Goal: Information Seeking & Learning: Check status

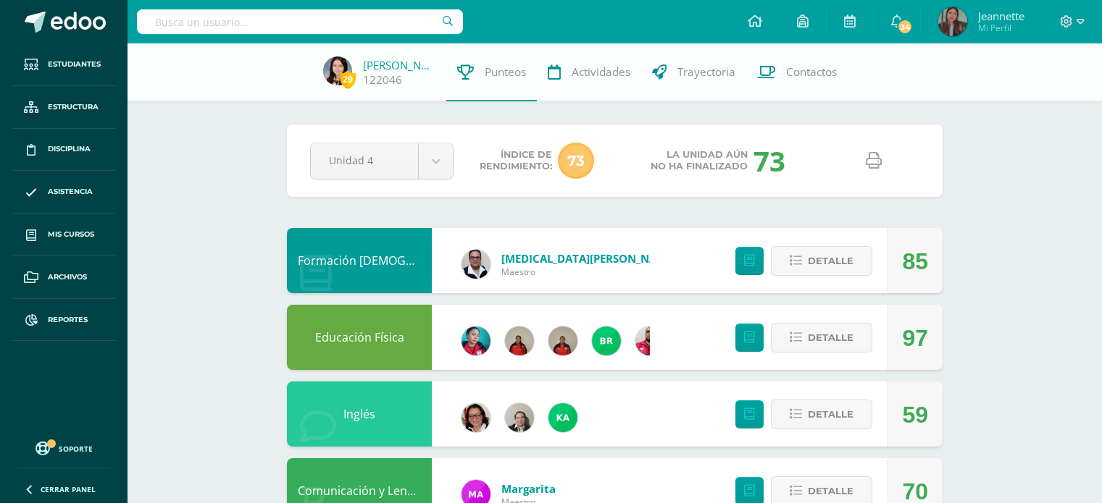
click at [277, 14] on input "text" at bounding box center [300, 21] width 326 height 25
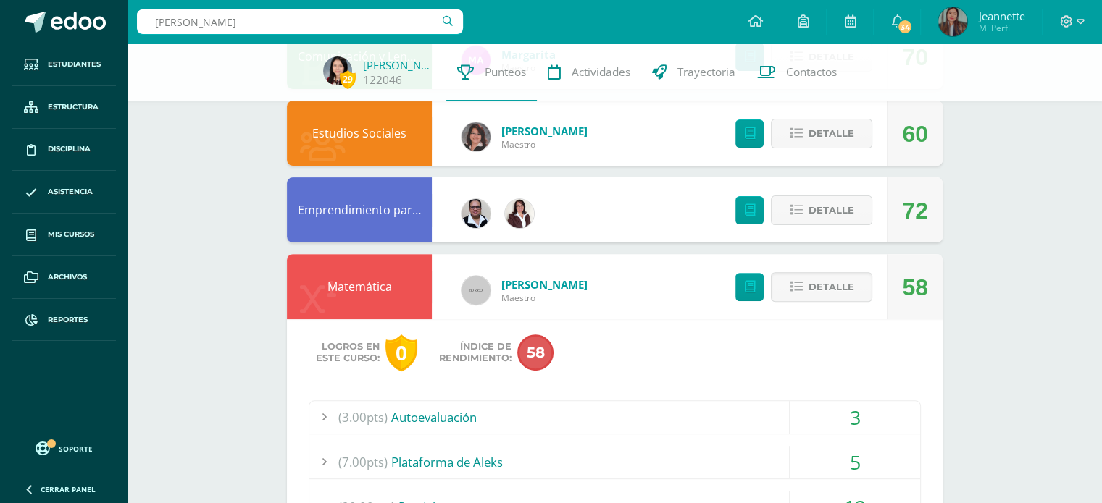
type input "kamila orella"
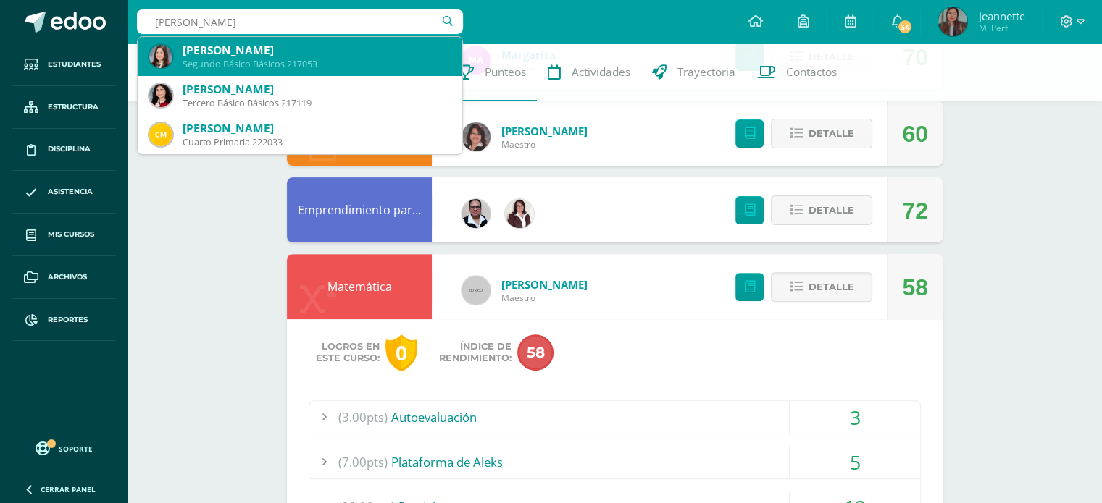
click at [271, 41] on div "Kamila Dolores Orellana Patzán Segundo Básico Básicos 217053" at bounding box center [299, 56] width 301 height 39
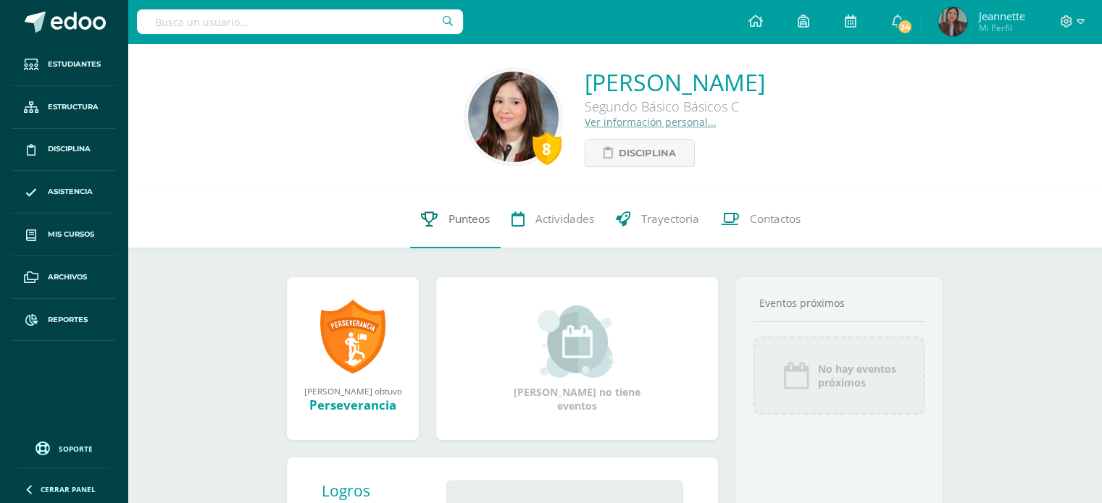
click at [475, 220] on span "Punteos" at bounding box center [468, 219] width 41 height 15
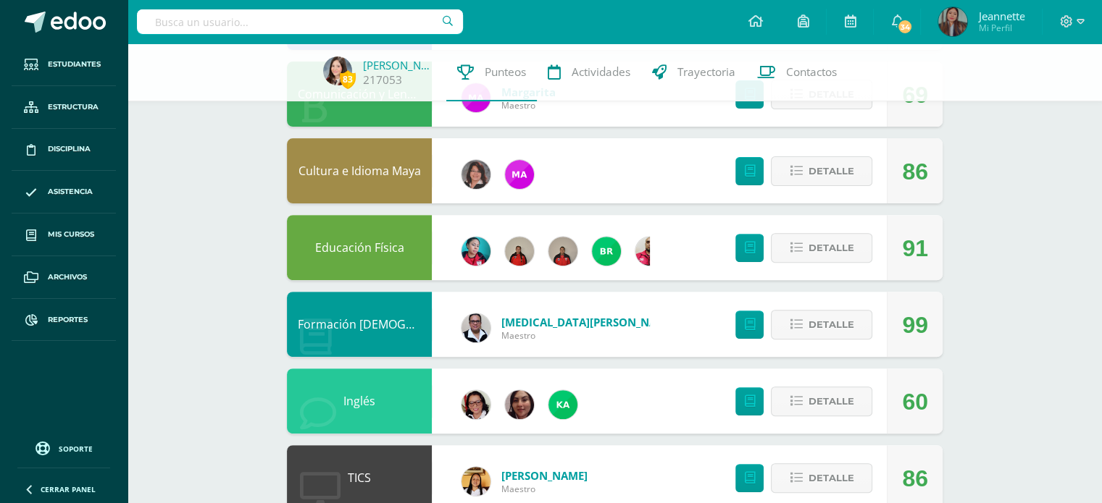
scroll to position [652, 0]
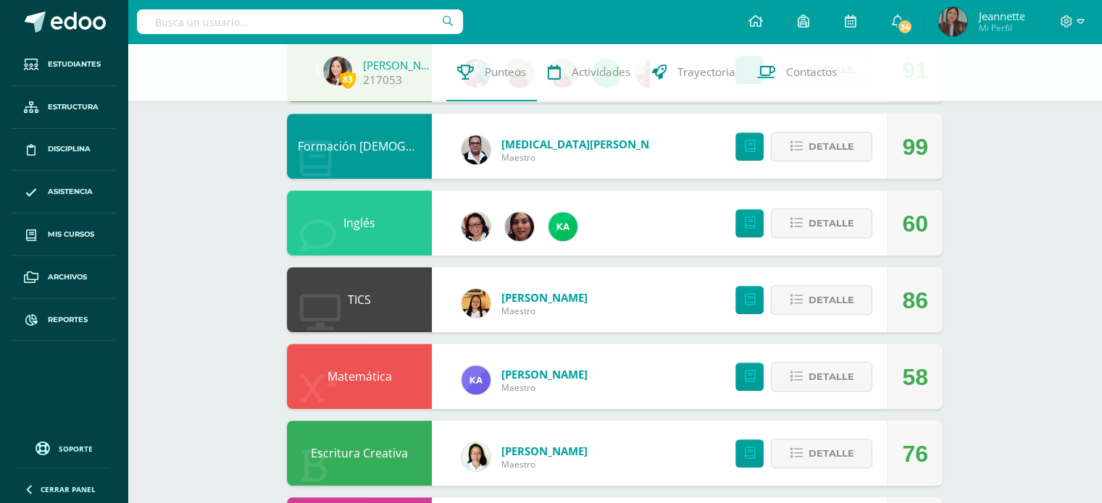
click at [375, 375] on link "Matemática" at bounding box center [359, 377] width 64 height 16
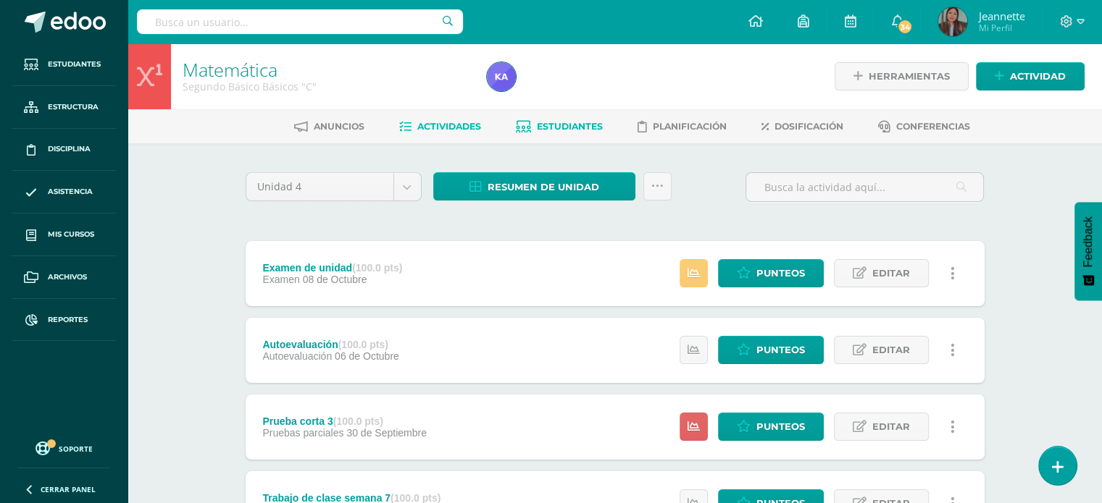
click at [562, 117] on link "Estudiantes" at bounding box center [559, 126] width 87 height 23
click at [564, 121] on span "Estudiantes" at bounding box center [570, 126] width 66 height 11
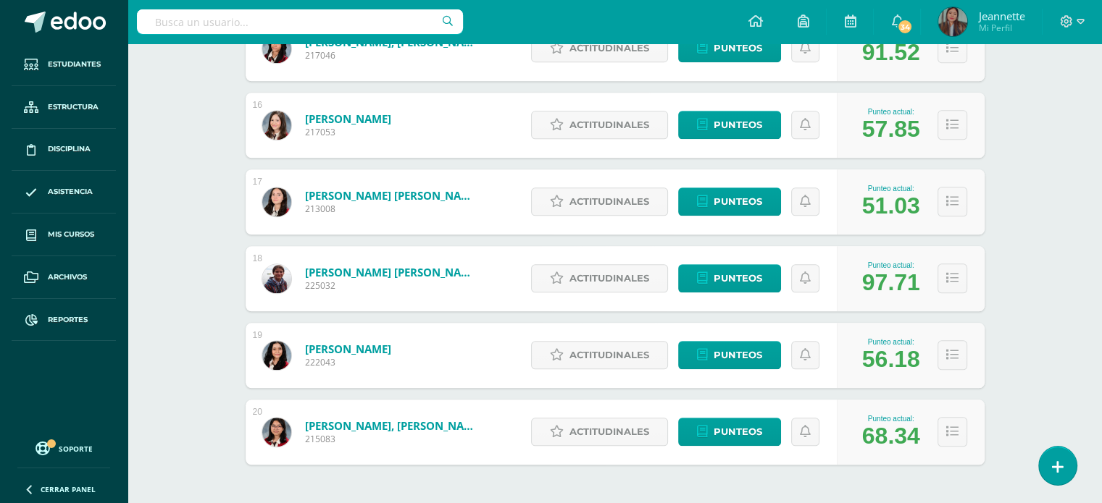
scroll to position [1426, 0]
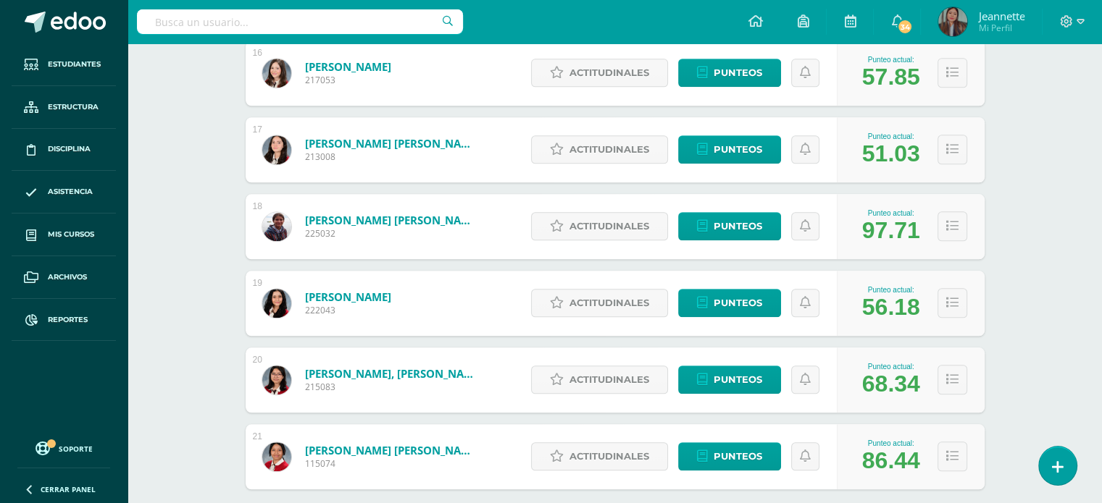
click at [348, 24] on input "text" at bounding box center [300, 21] width 326 height 25
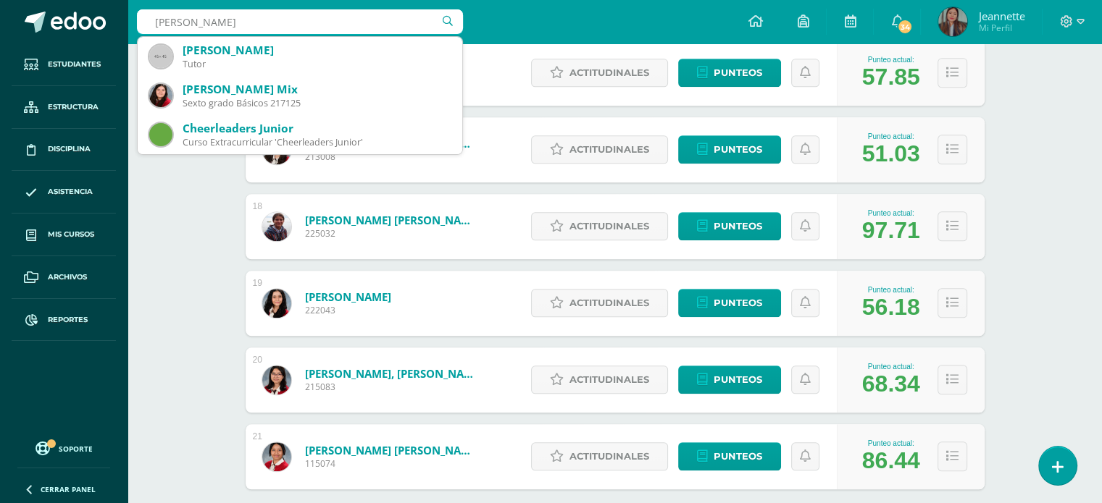
type input "kersin"
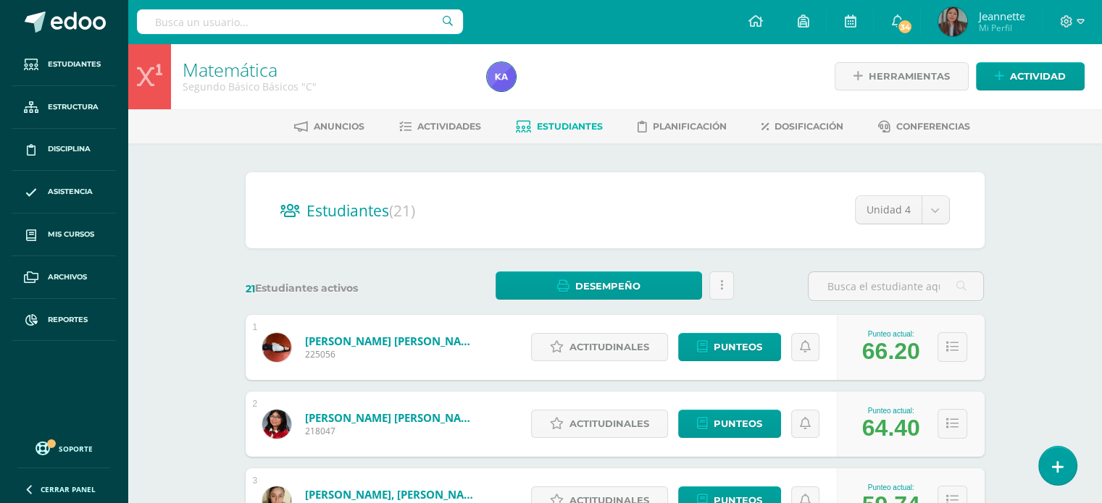
click at [343, 32] on input "text" at bounding box center [300, 21] width 326 height 25
type input "kamila orellana"
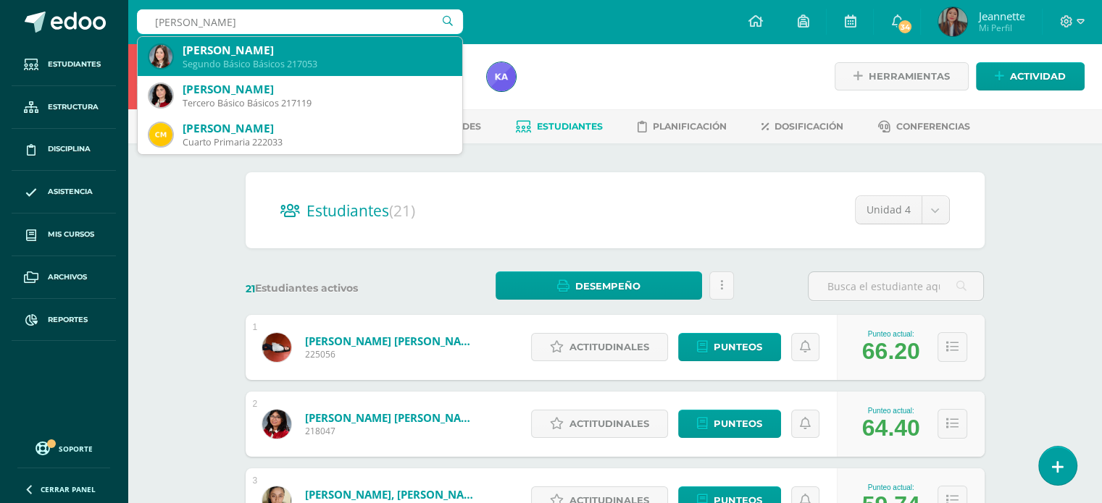
click at [327, 57] on div "Kamila Dolores Orellana Patzán" at bounding box center [317, 50] width 268 height 15
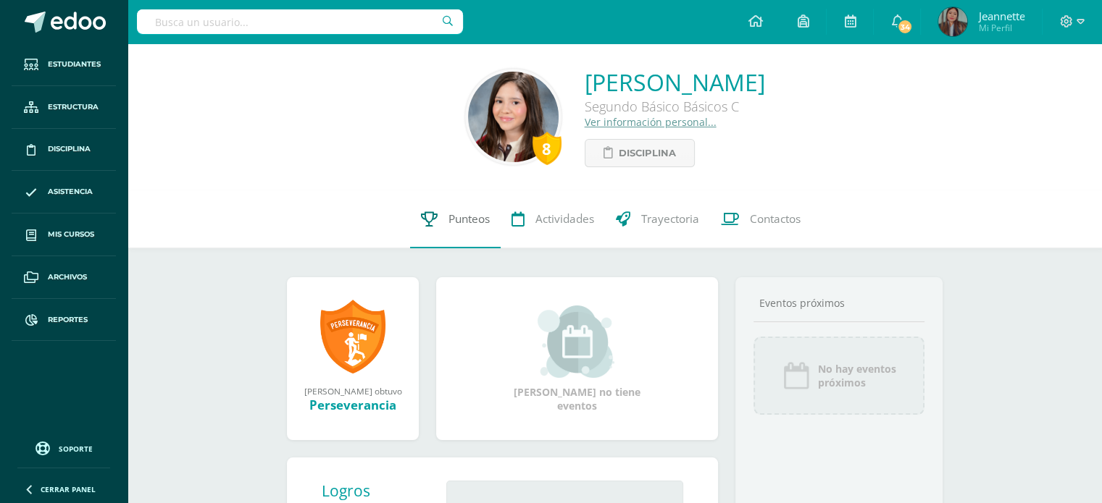
click at [442, 231] on link "Punteos" at bounding box center [455, 220] width 91 height 58
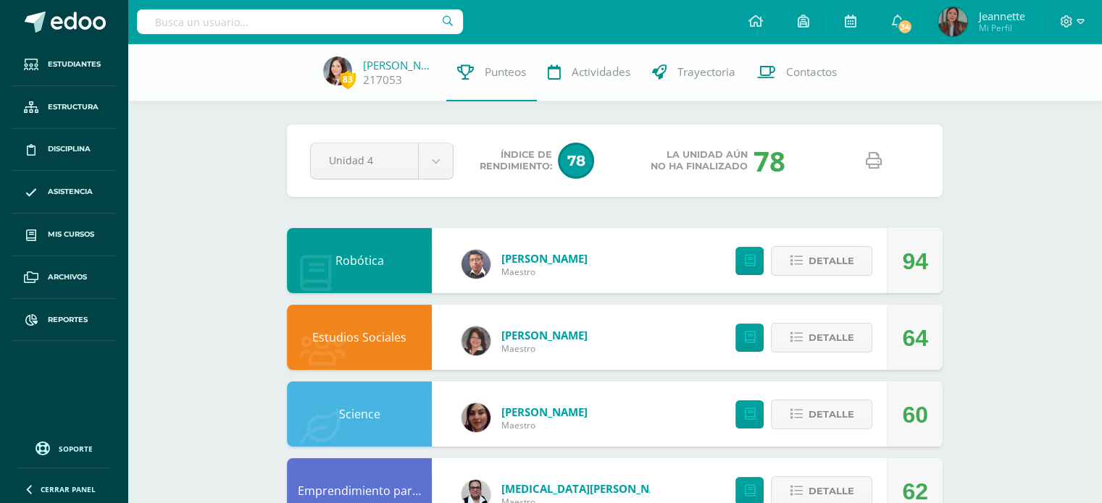
click at [878, 153] on icon at bounding box center [874, 161] width 16 height 16
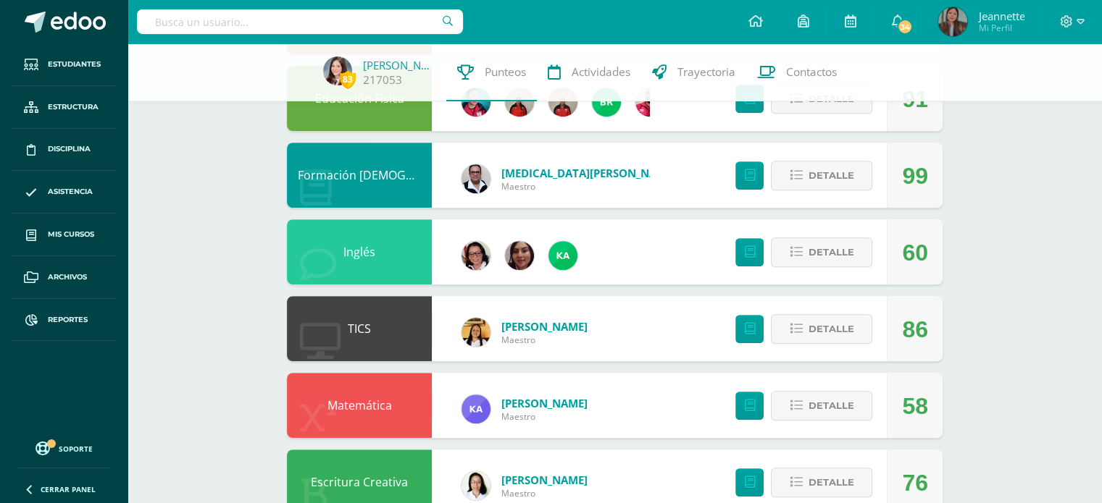
scroll to position [869, 0]
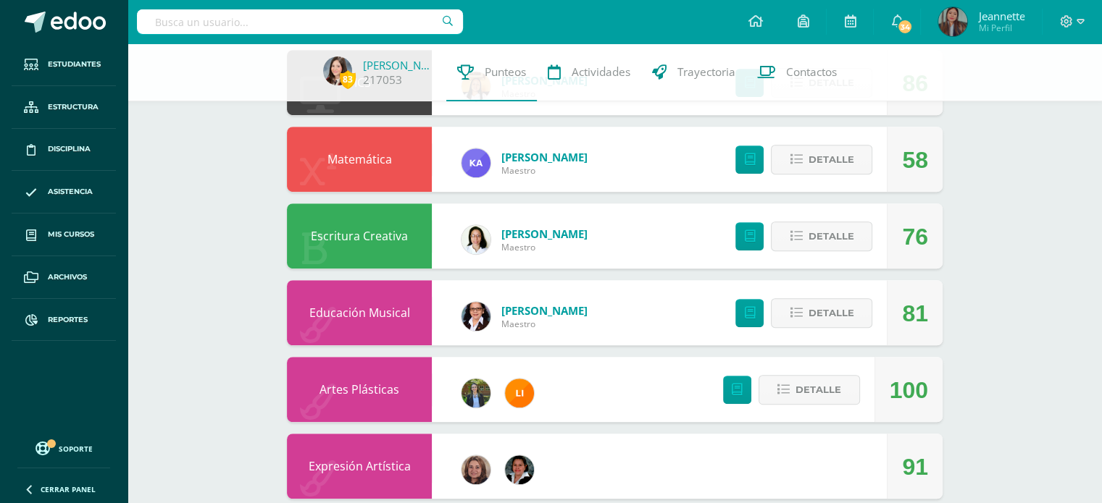
click at [352, 164] on link "Matemática" at bounding box center [359, 159] width 64 height 16
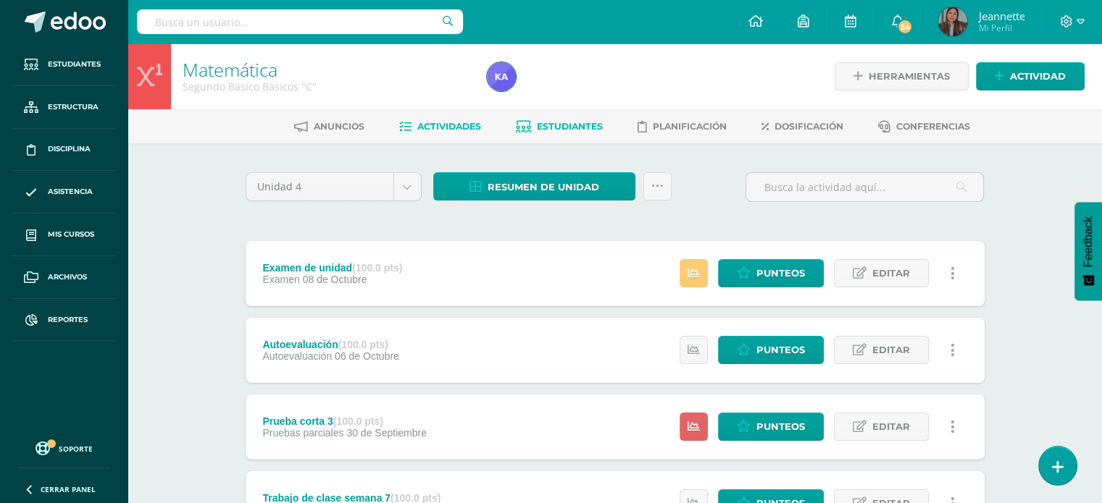
click at [546, 133] on link "Estudiantes" at bounding box center [559, 126] width 87 height 23
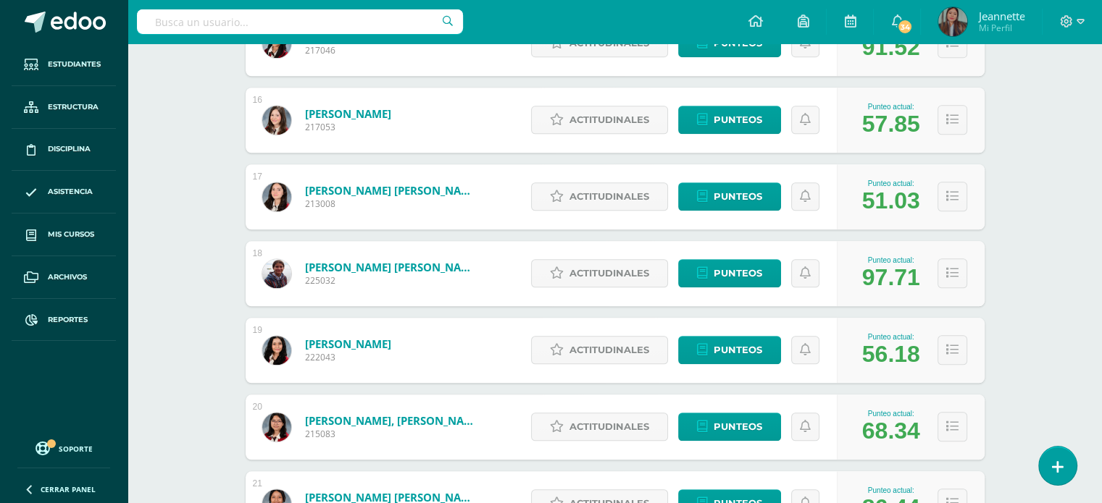
scroll to position [1354, 0]
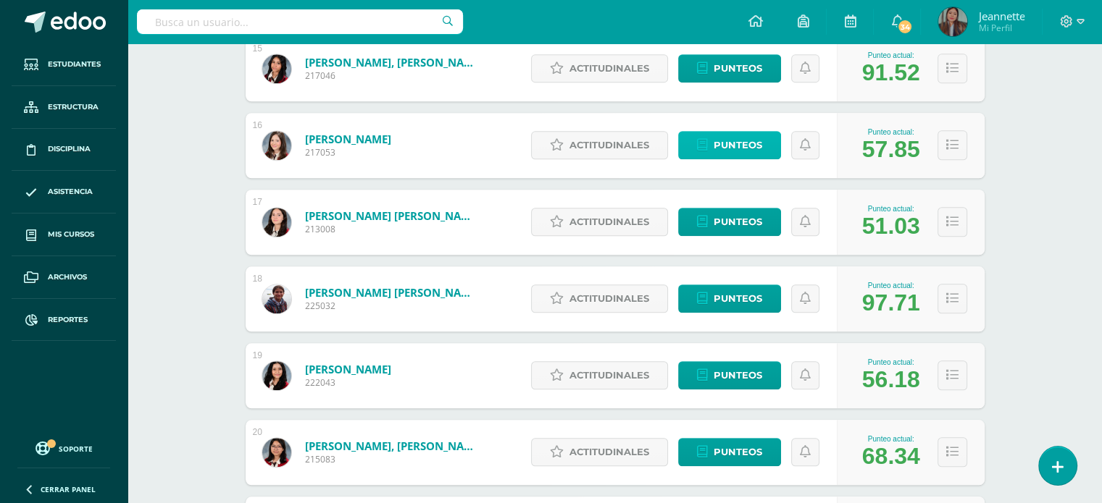
click at [735, 147] on span "Punteos" at bounding box center [738, 145] width 49 height 27
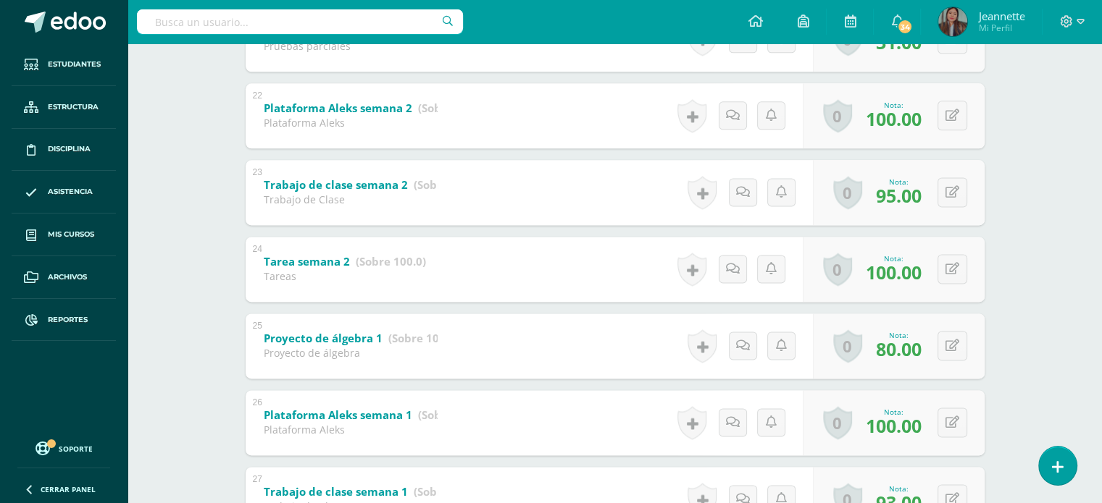
scroll to position [1875, 0]
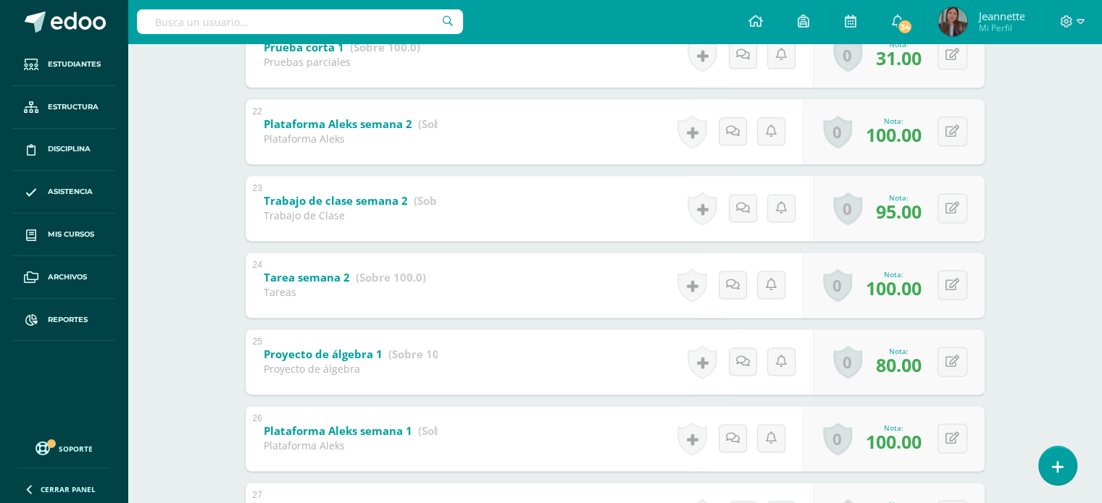
click at [302, 12] on input "text" at bounding box center [300, 21] width 326 height 25
type input "k"
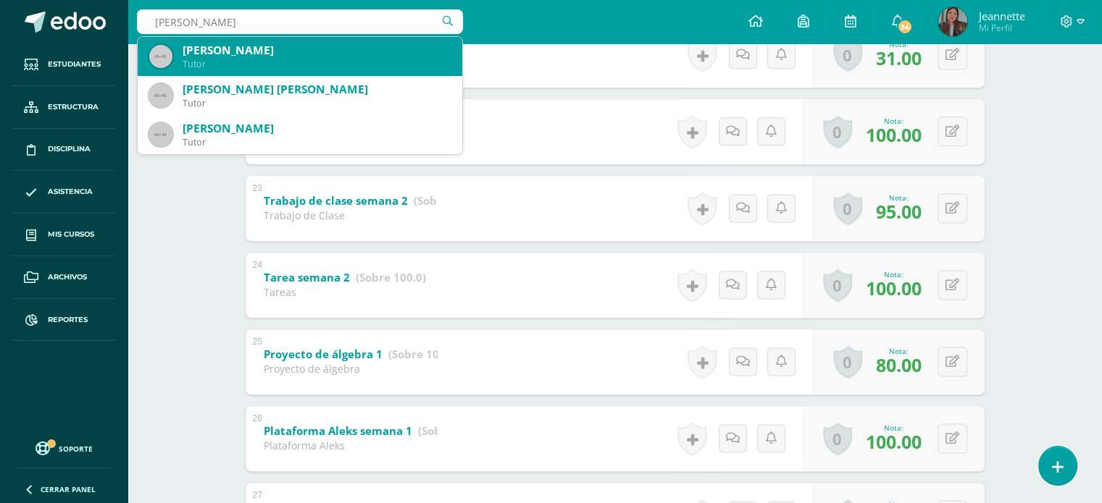
type input "maría josñe orellana"
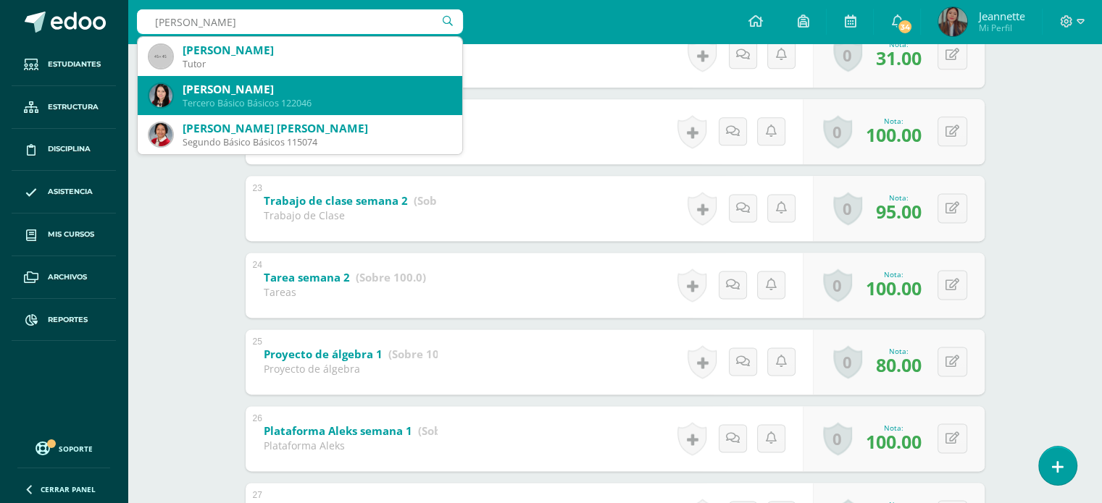
click at [328, 93] on div "Maria Jose Barillas Orellana" at bounding box center [317, 89] width 268 height 15
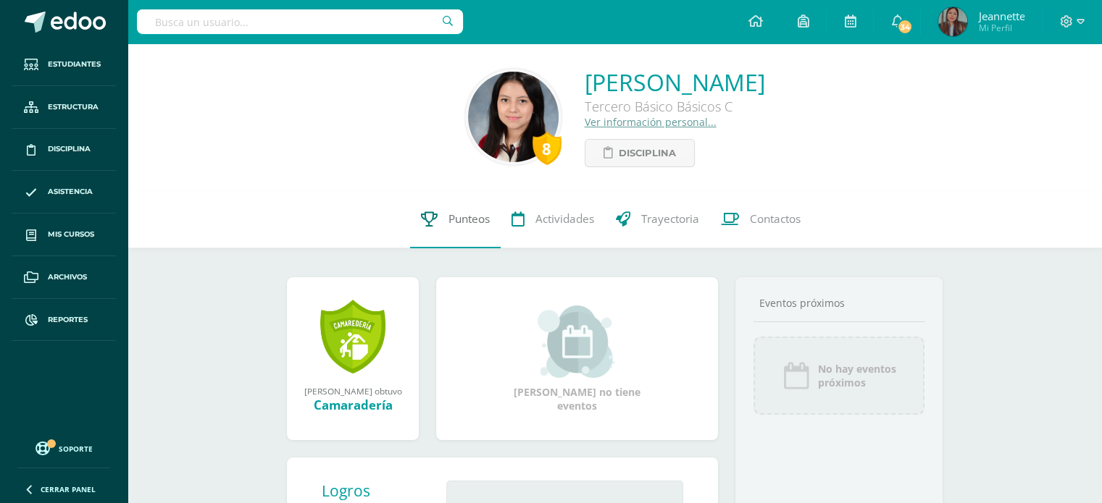
click at [461, 222] on span "Punteos" at bounding box center [468, 219] width 41 height 15
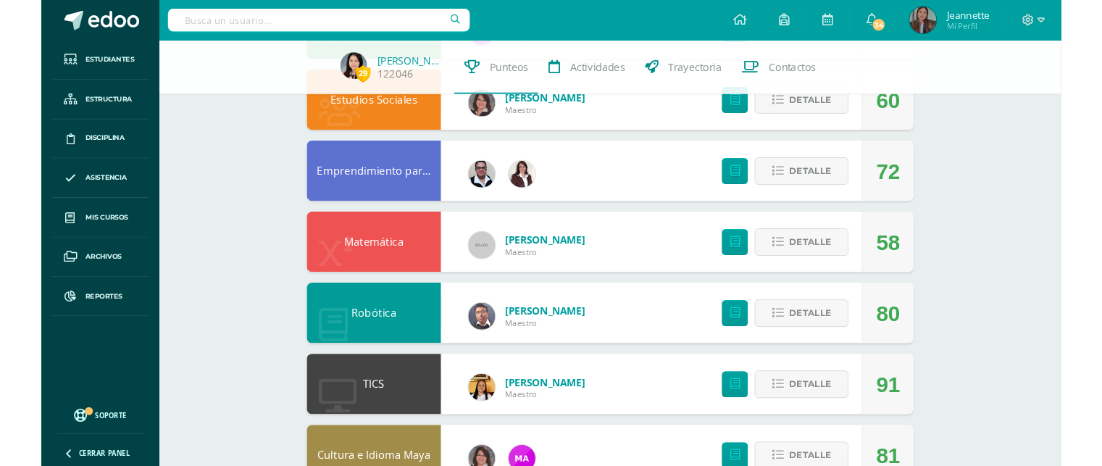
scroll to position [507, 0]
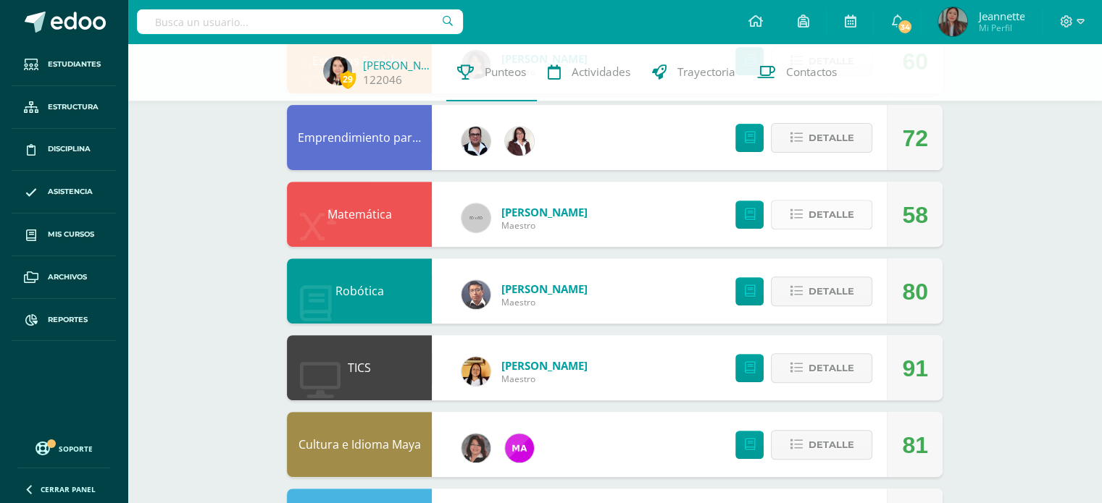
click at [793, 216] on icon at bounding box center [796, 215] width 12 height 12
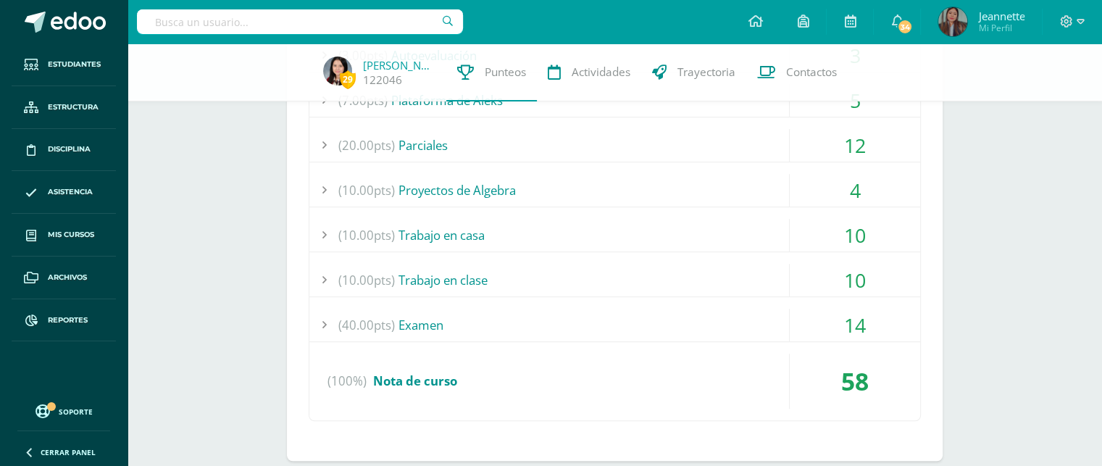
scroll to position [724, 0]
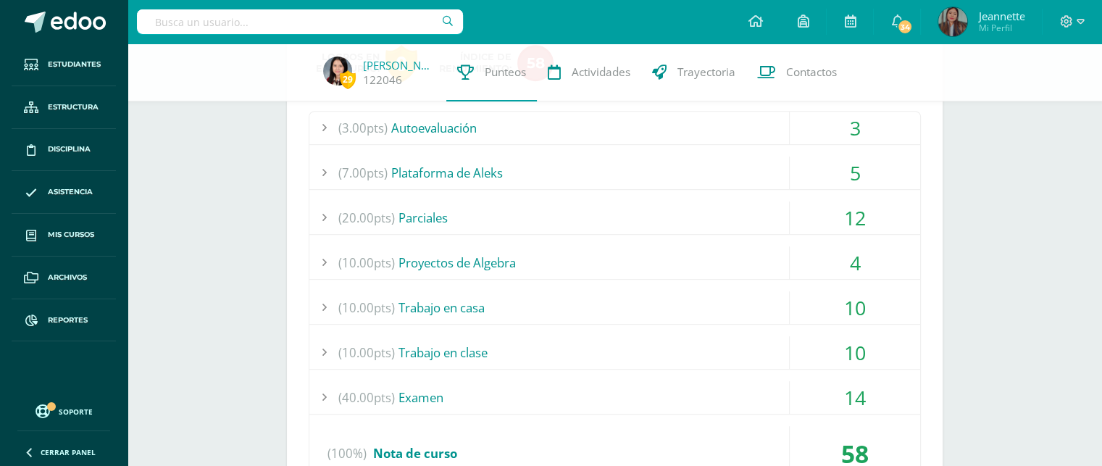
click at [831, 180] on div "5" at bounding box center [855, 172] width 130 height 33
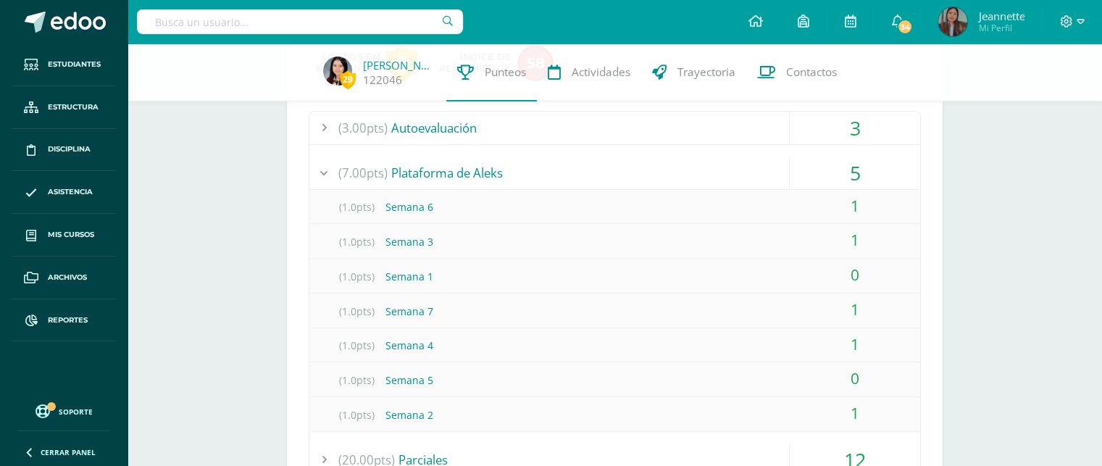
click at [840, 169] on div "5" at bounding box center [855, 172] width 130 height 33
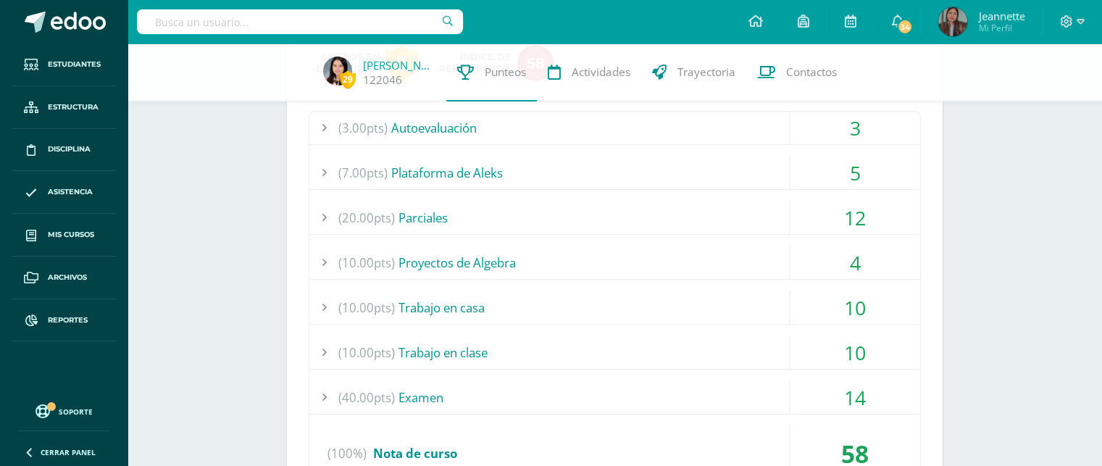
click at [833, 217] on div "12" at bounding box center [855, 217] width 130 height 33
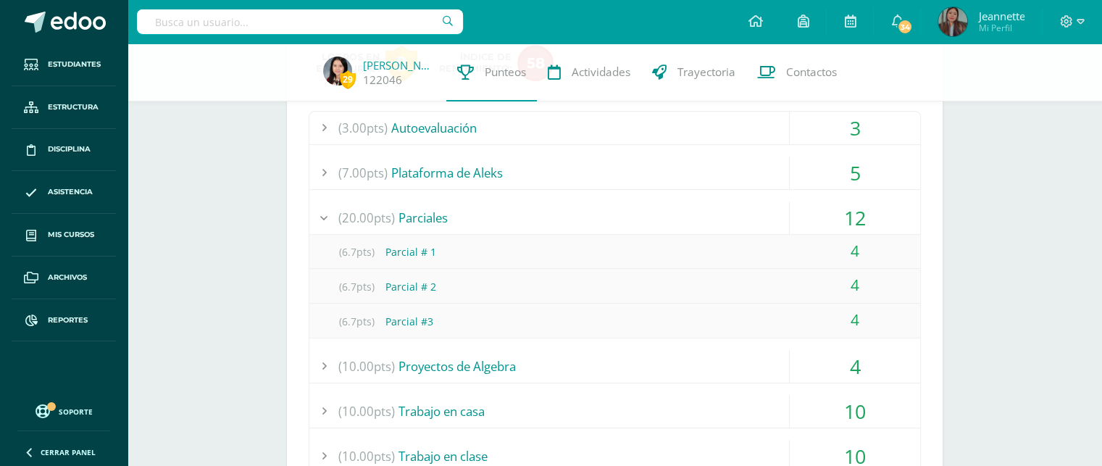
click at [840, 215] on div "12" at bounding box center [855, 217] width 130 height 33
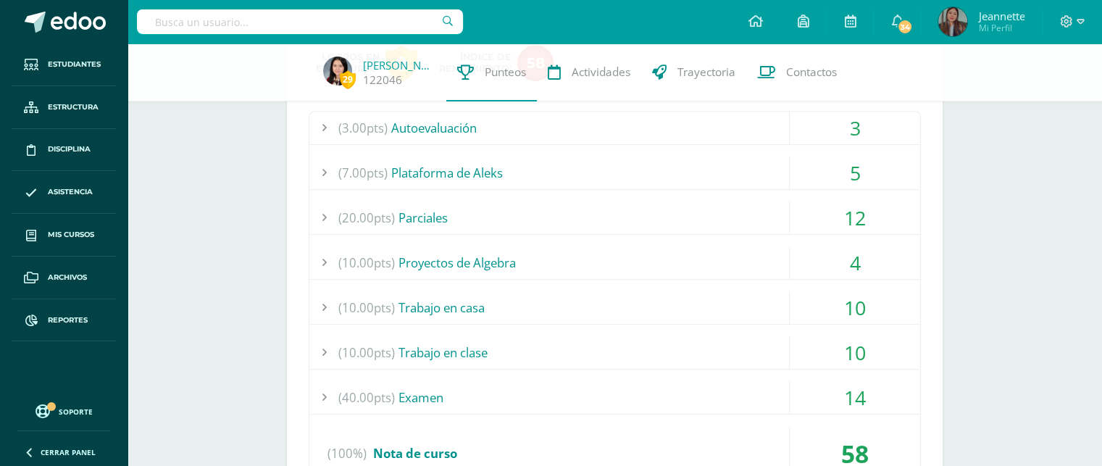
click at [831, 267] on div "4" at bounding box center [855, 262] width 130 height 33
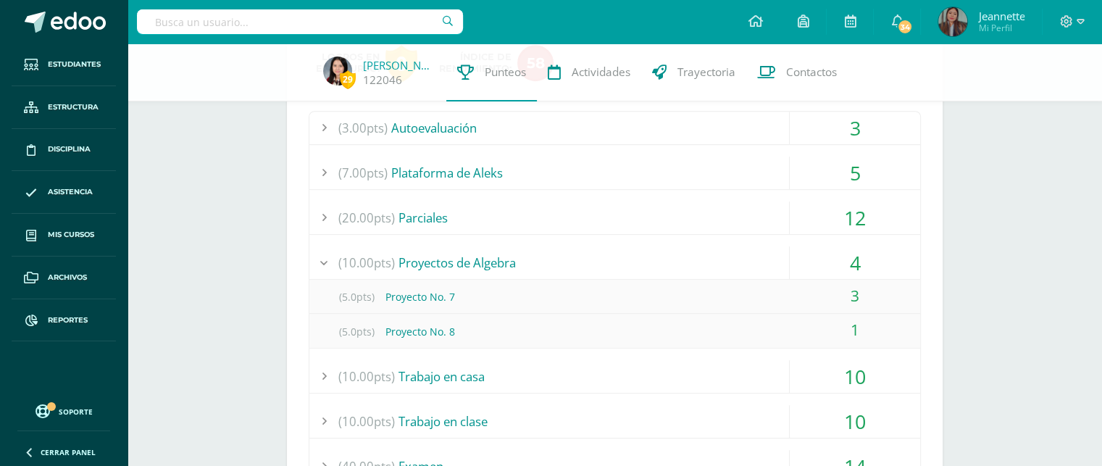
click at [837, 269] on div "4" at bounding box center [855, 262] width 130 height 33
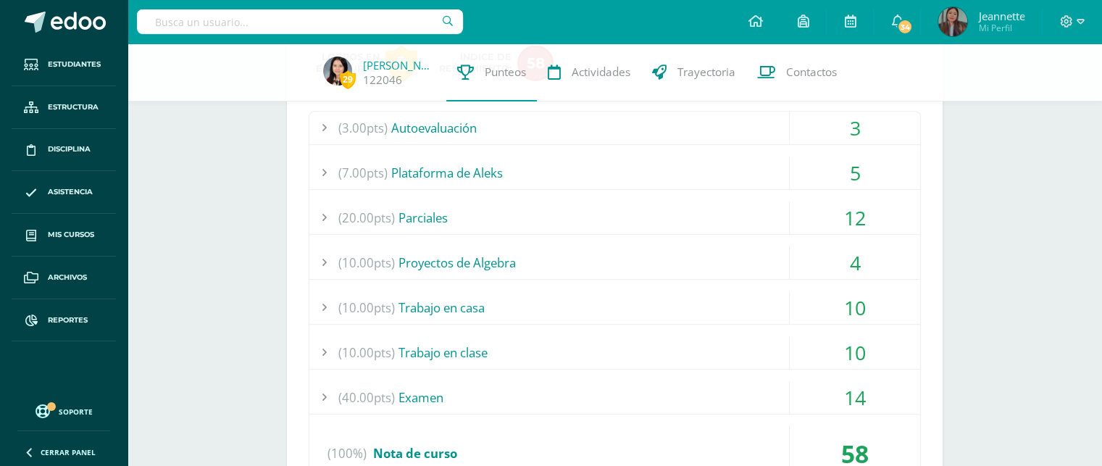
click at [866, 311] on div "10" at bounding box center [855, 307] width 130 height 33
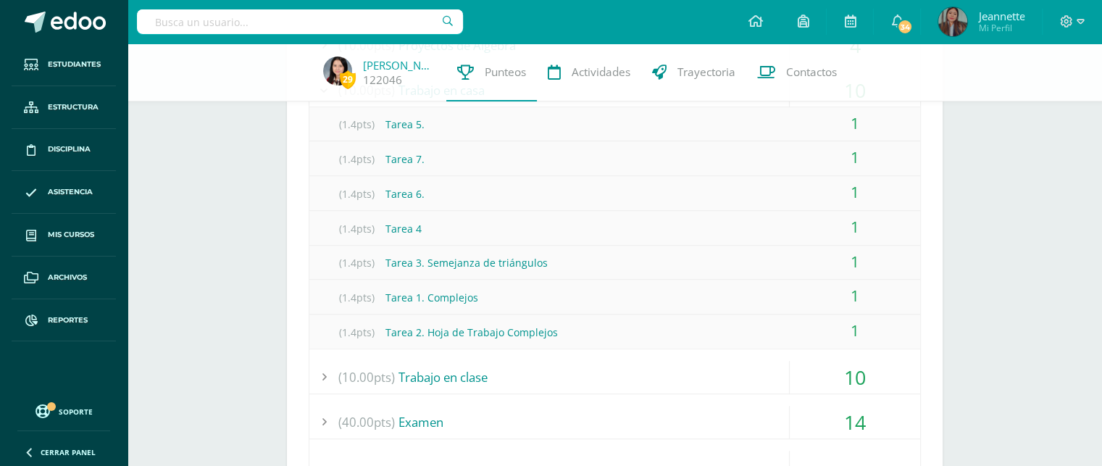
scroll to position [869, 0]
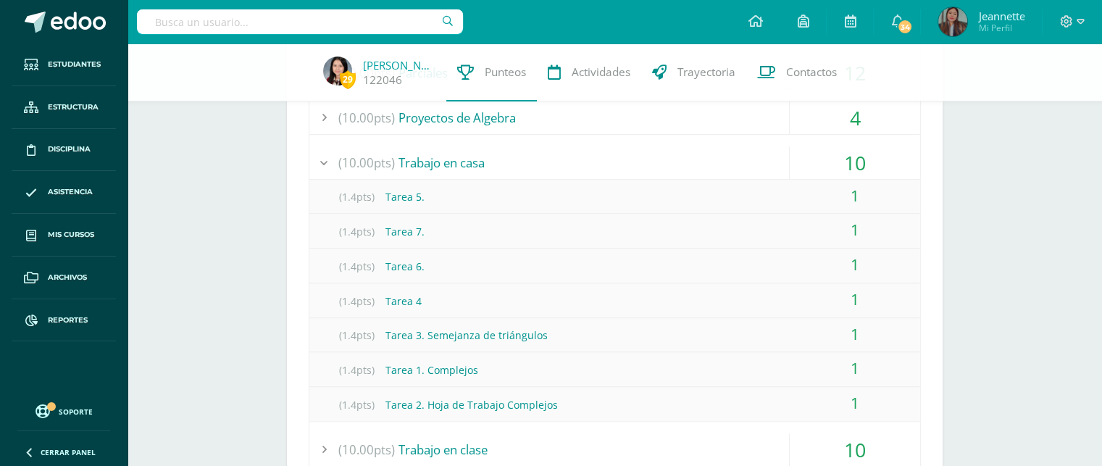
click at [862, 164] on div "10" at bounding box center [855, 162] width 130 height 33
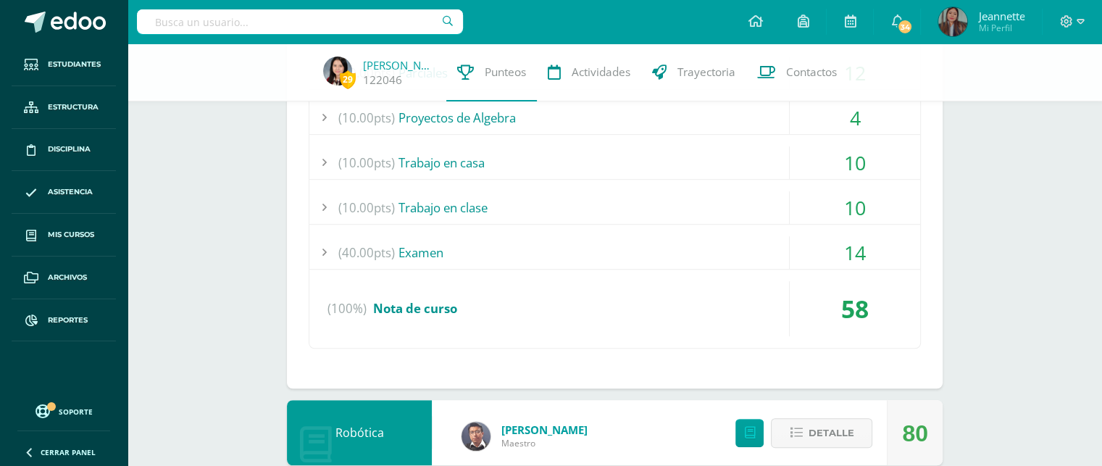
click at [865, 207] on div "10" at bounding box center [855, 207] width 130 height 33
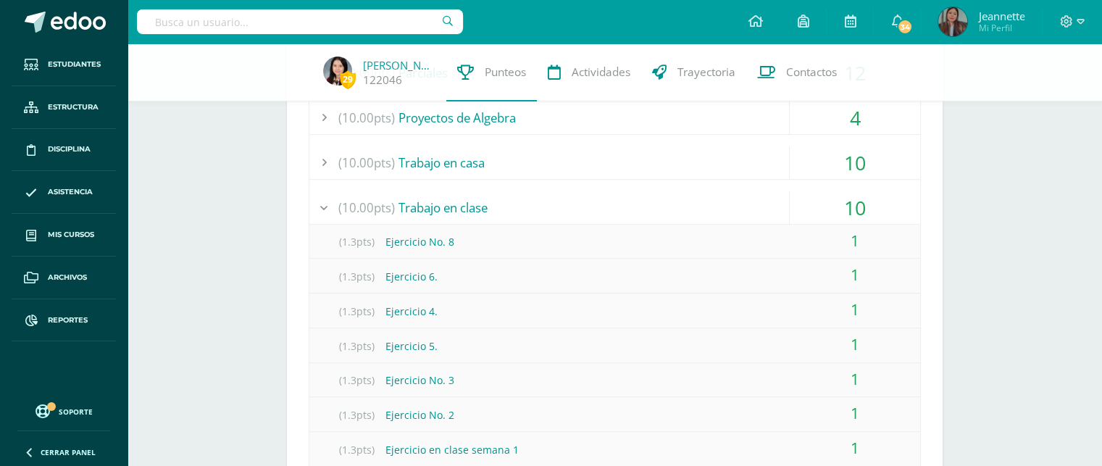
click at [865, 207] on div "10" at bounding box center [855, 207] width 130 height 33
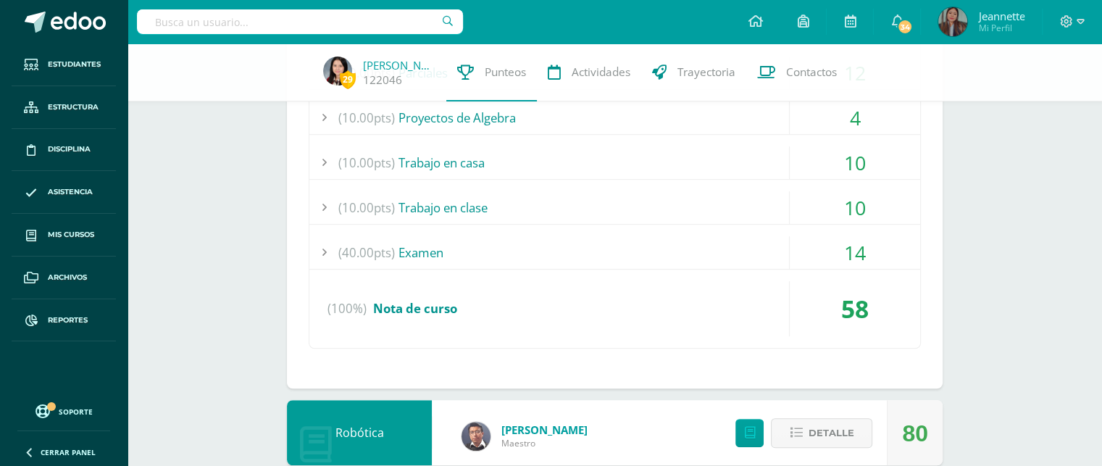
click at [510, 254] on div "(40.00pts) Examen" at bounding box center [614, 252] width 611 height 33
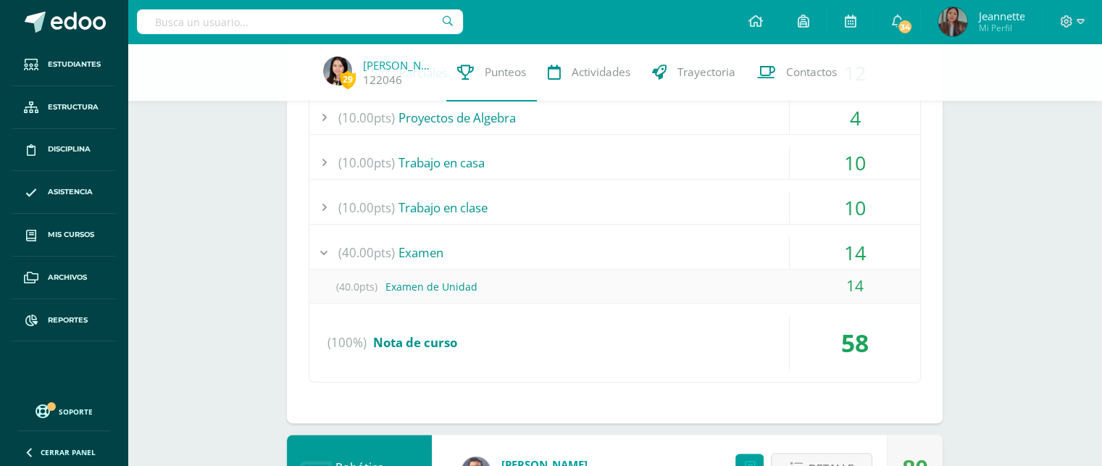
click at [814, 247] on div "14" at bounding box center [855, 252] width 130 height 33
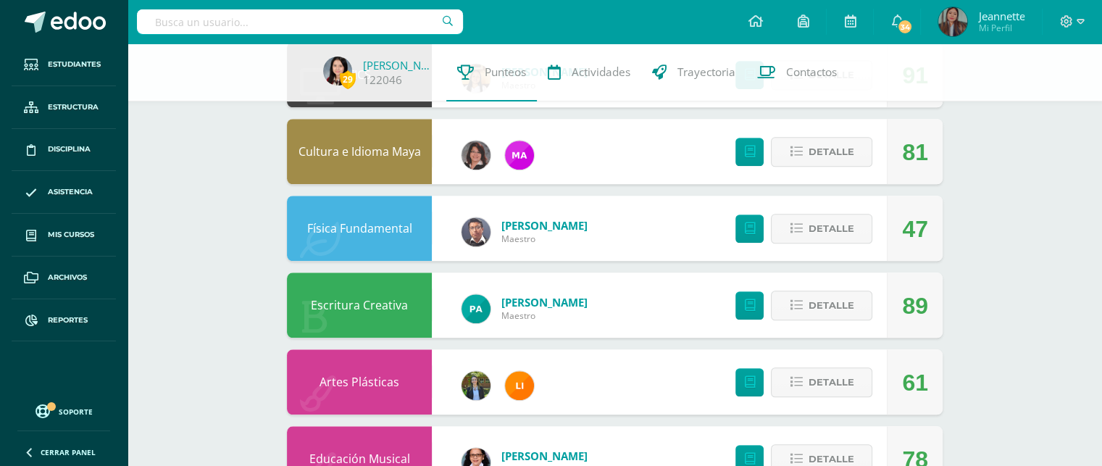
scroll to position [1376, 0]
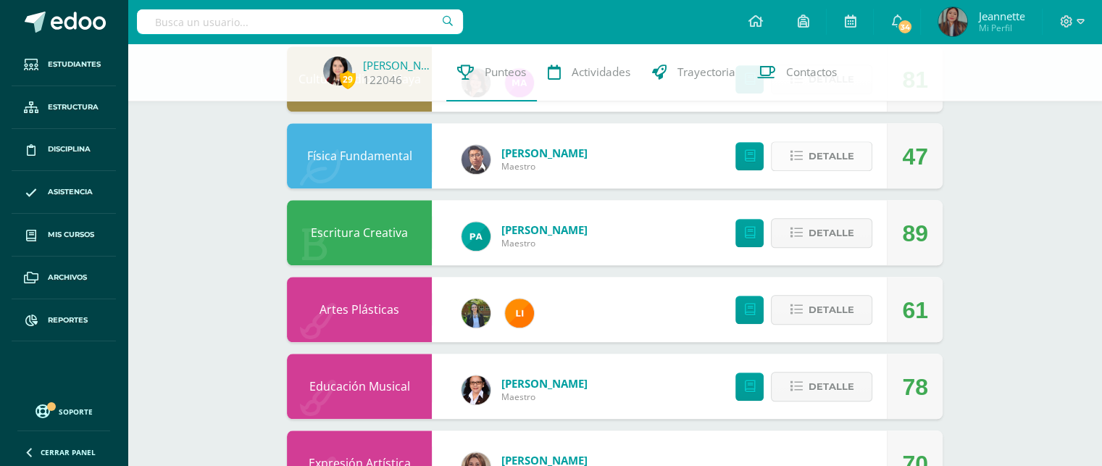
click at [822, 164] on span "Detalle" at bounding box center [831, 156] width 46 height 27
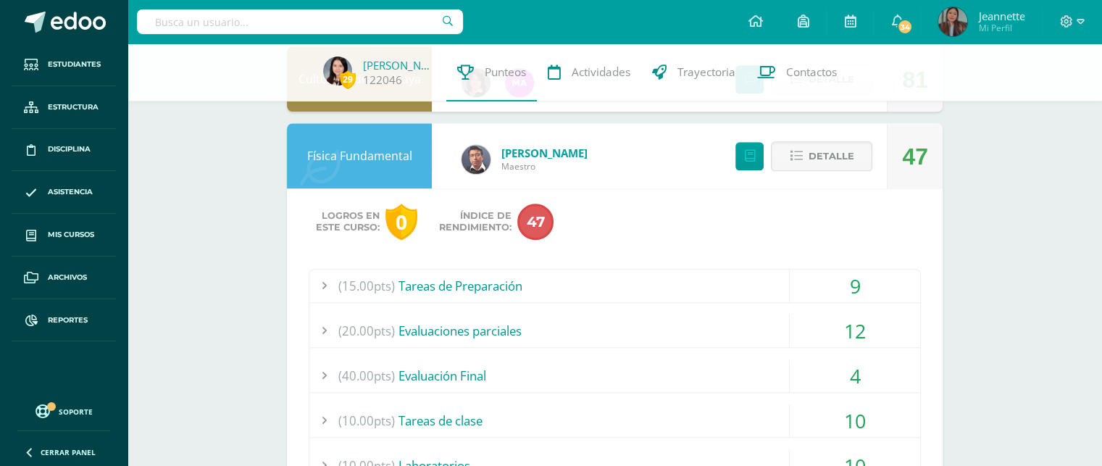
scroll to position [1521, 0]
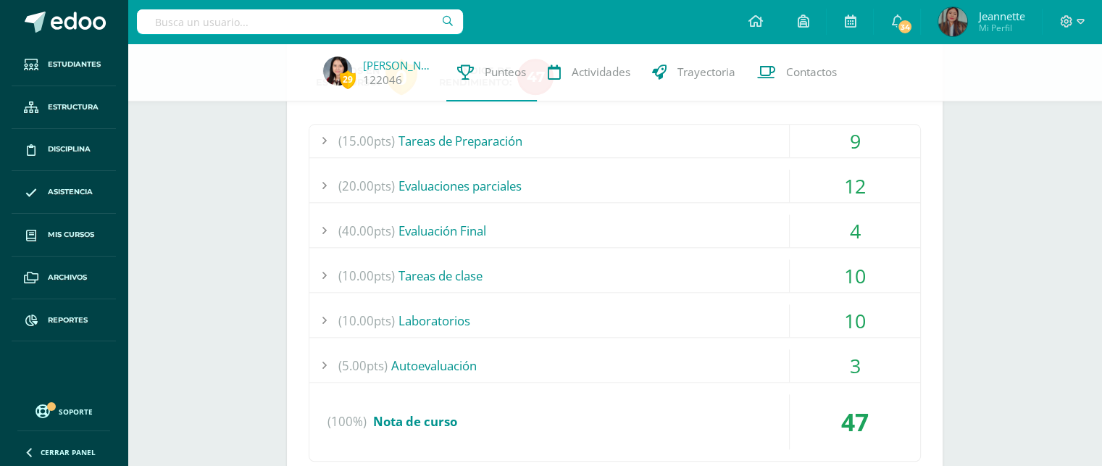
click at [734, 141] on div "(15.00pts) Tareas de Preparación" at bounding box center [614, 141] width 611 height 33
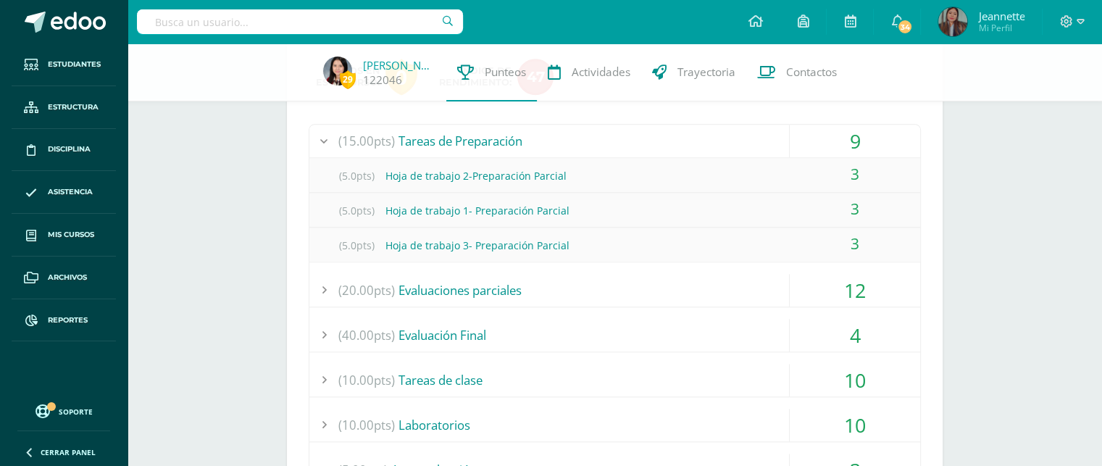
click at [816, 147] on div "9" at bounding box center [855, 141] width 130 height 33
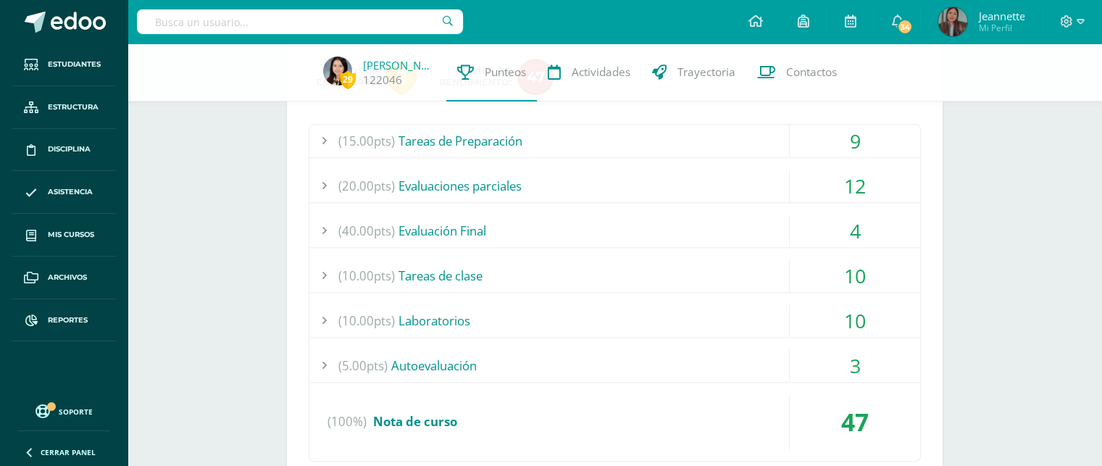
click at [819, 192] on div "12" at bounding box center [855, 186] width 130 height 33
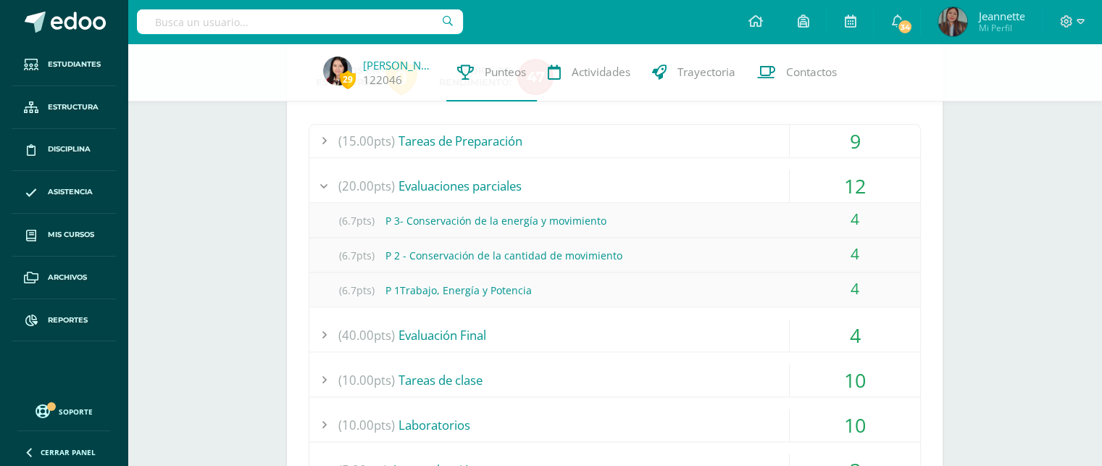
click at [832, 180] on div "12" at bounding box center [855, 186] width 130 height 33
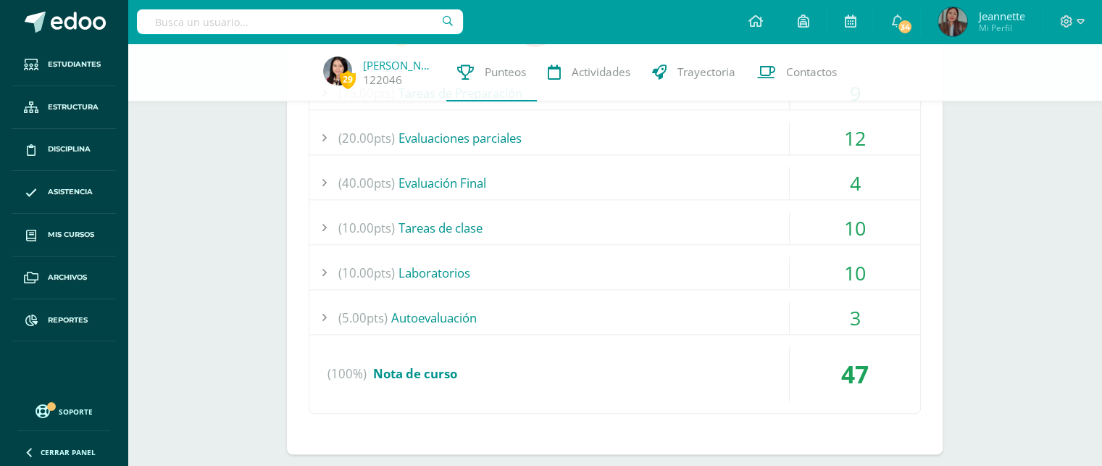
scroll to position [1594, 0]
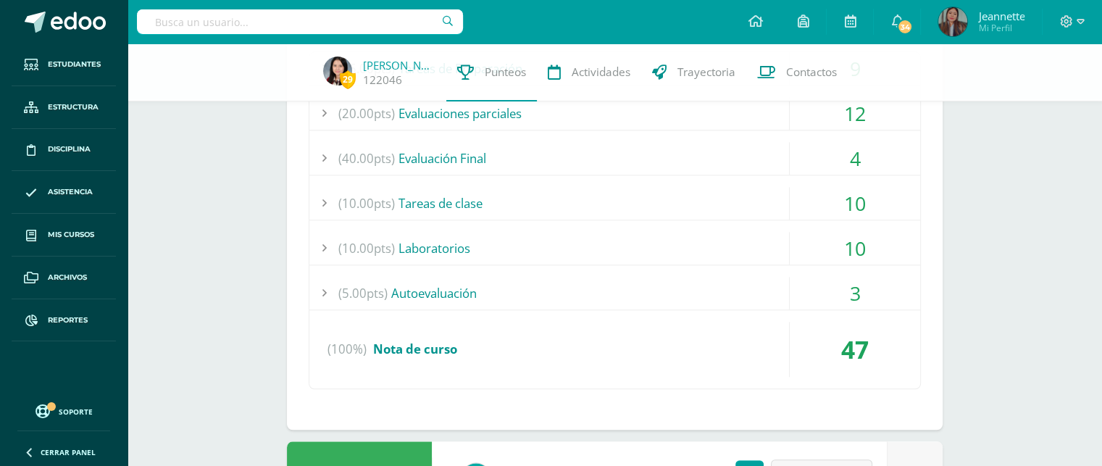
click at [869, 293] on div "3" at bounding box center [855, 293] width 130 height 33
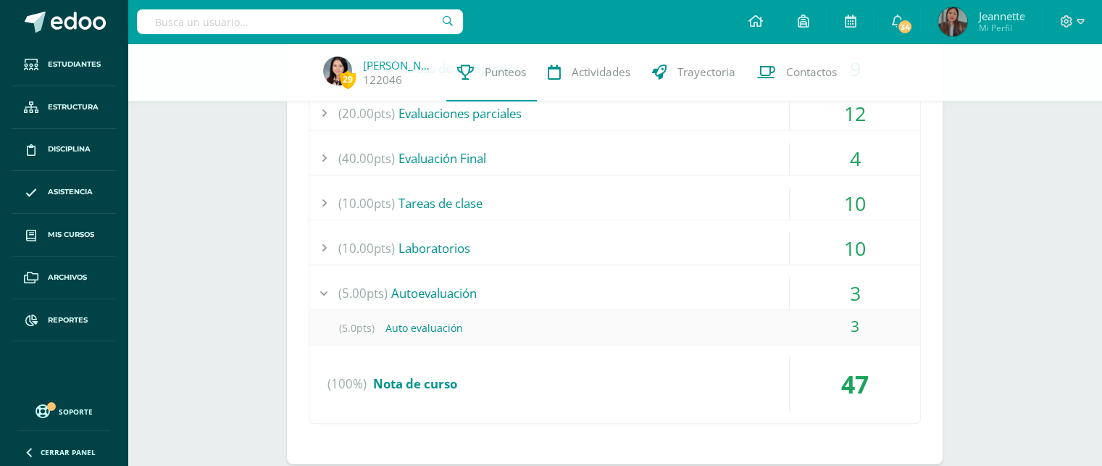
scroll to position [1666, 0]
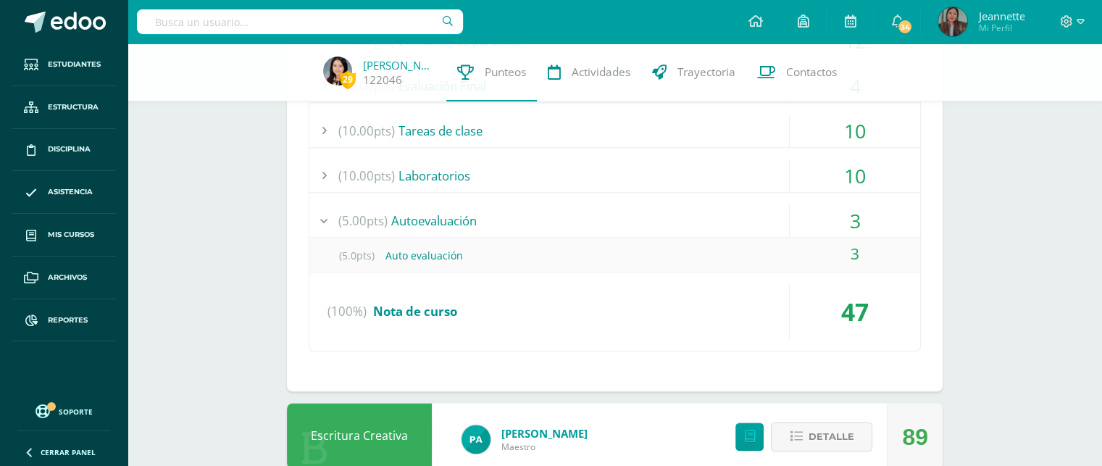
click at [869, 217] on div "3" at bounding box center [855, 220] width 130 height 33
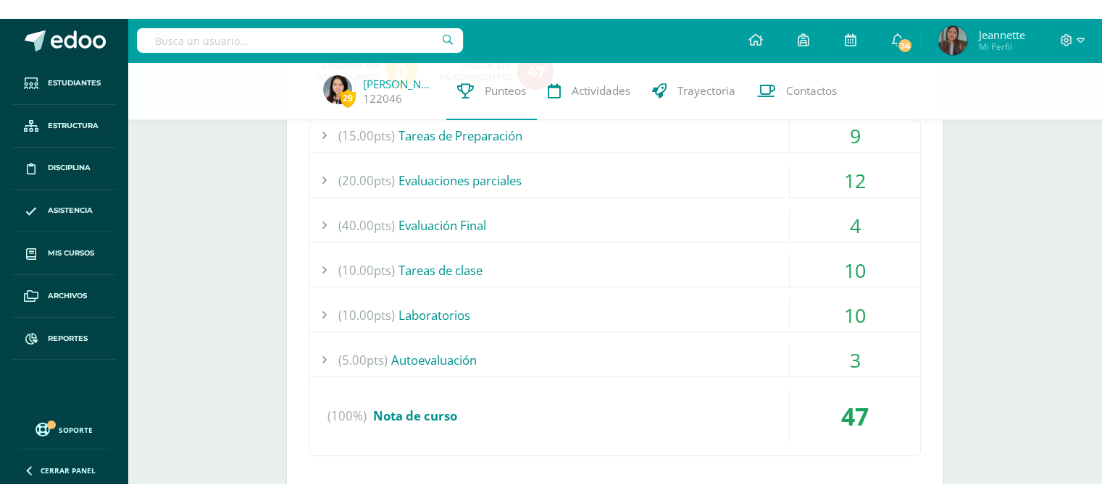
scroll to position [1521, 0]
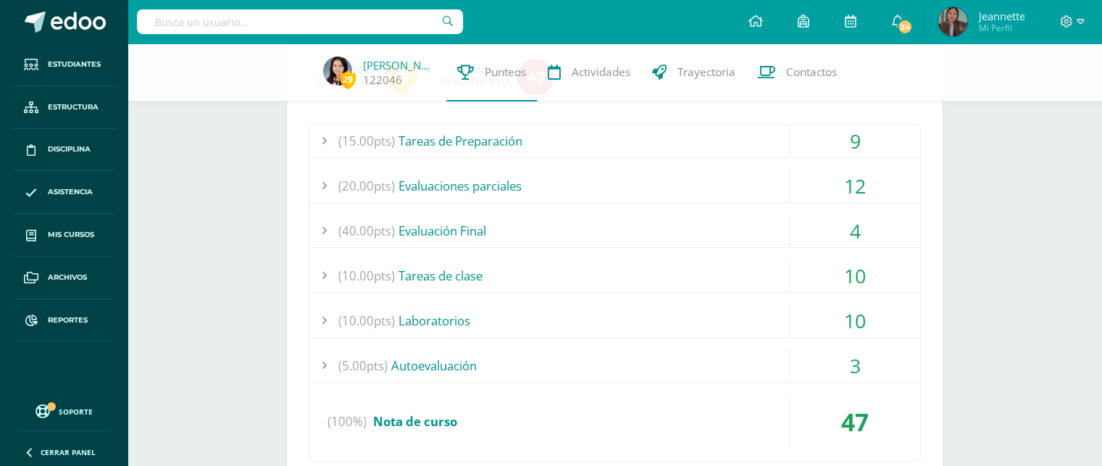
click at [837, 238] on div "4" at bounding box center [855, 230] width 130 height 33
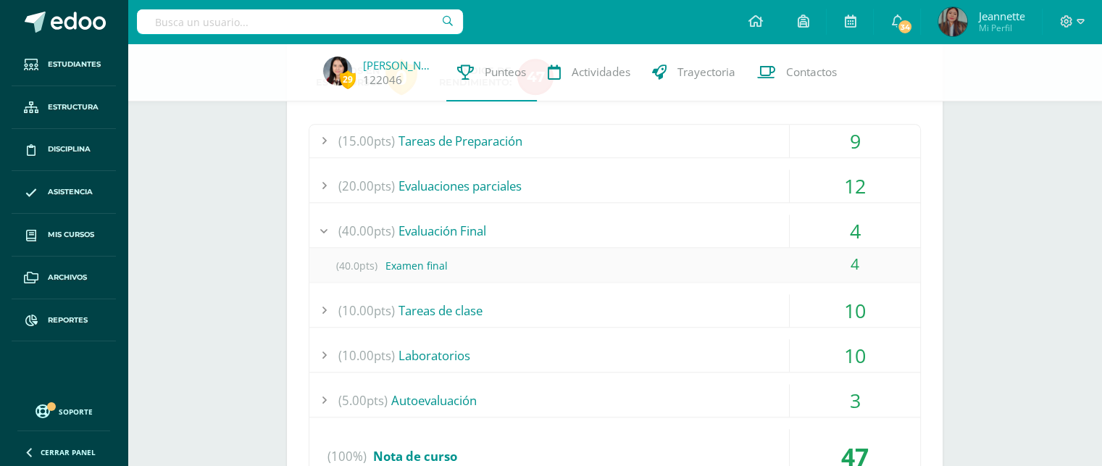
click at [843, 241] on div "4" at bounding box center [855, 230] width 130 height 33
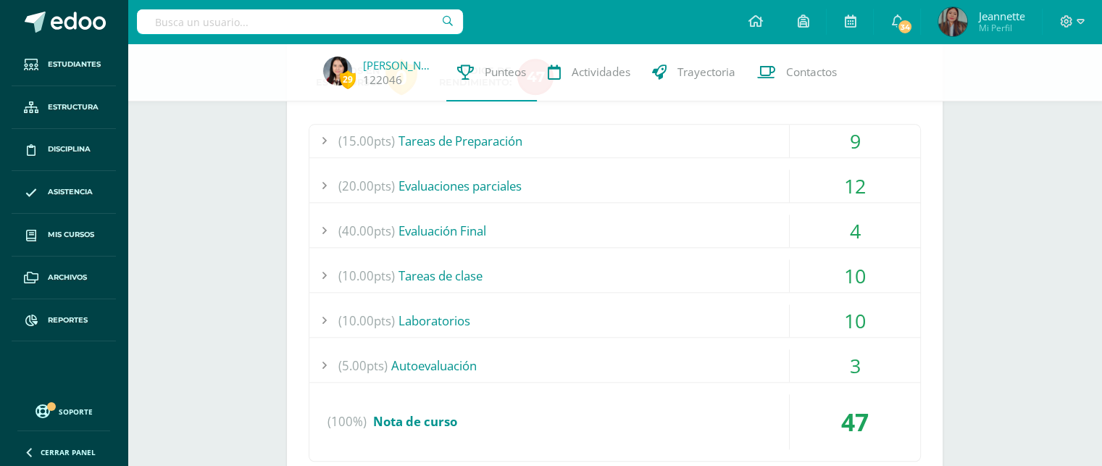
click at [853, 219] on div "4" at bounding box center [855, 230] width 130 height 33
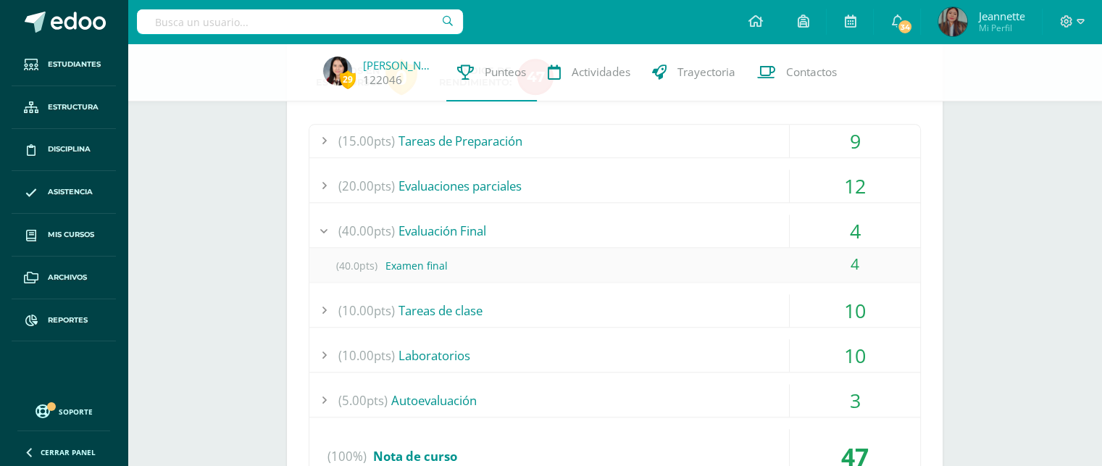
click at [729, 241] on div "(40.00pts) Evaluación Final" at bounding box center [614, 230] width 611 height 33
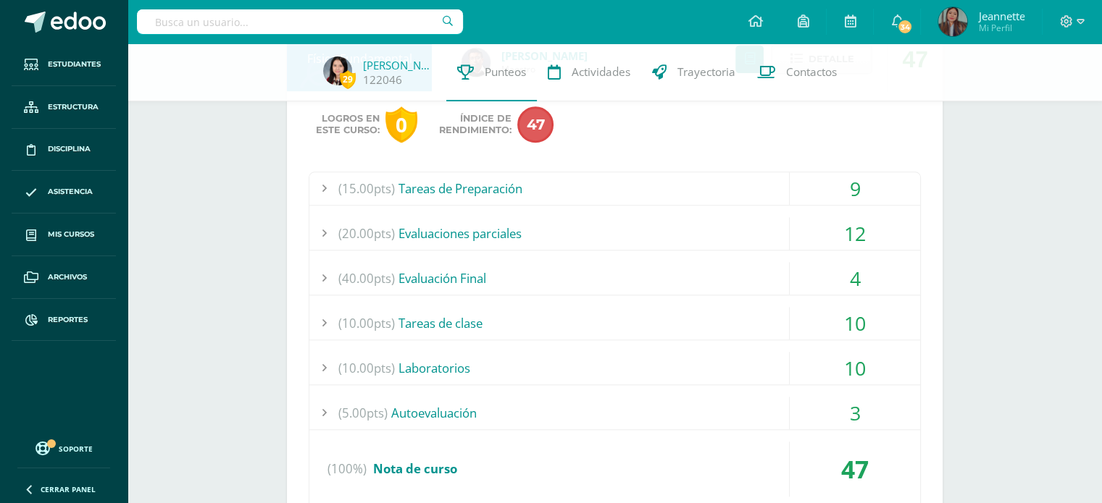
scroll to position [1449, 0]
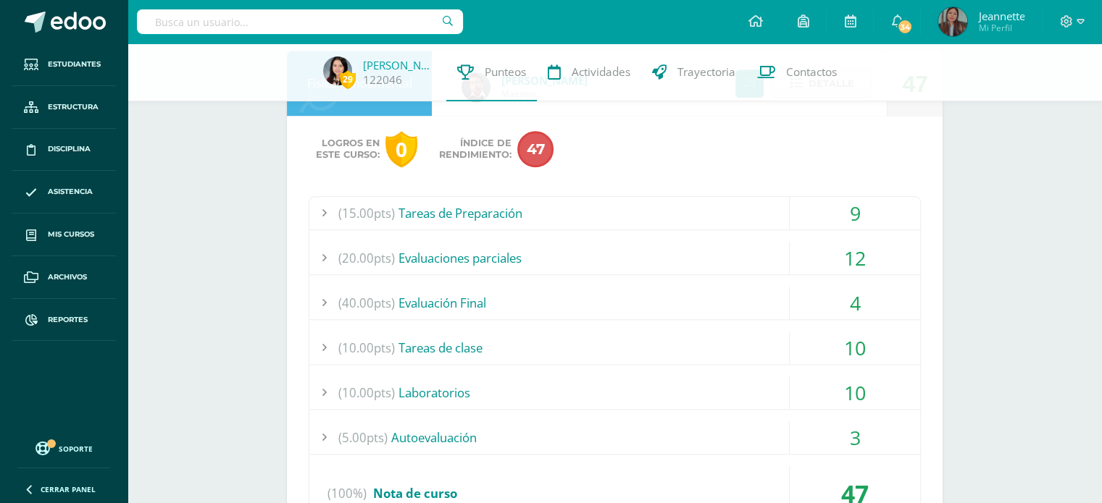
click at [446, 309] on div "(40.00pts) Evaluación Final" at bounding box center [614, 303] width 611 height 33
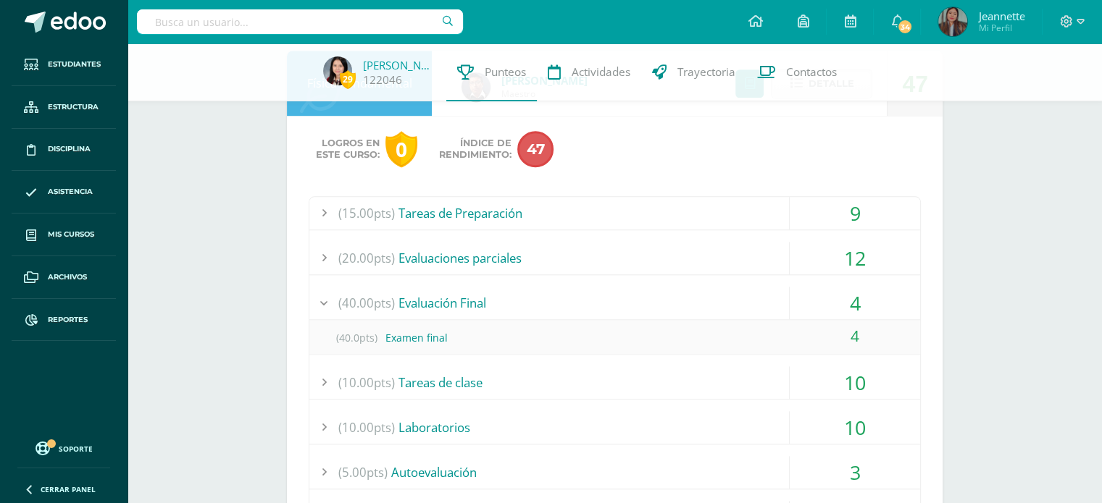
click at [446, 309] on div "(40.00pts) Evaluación Final" at bounding box center [614, 303] width 611 height 33
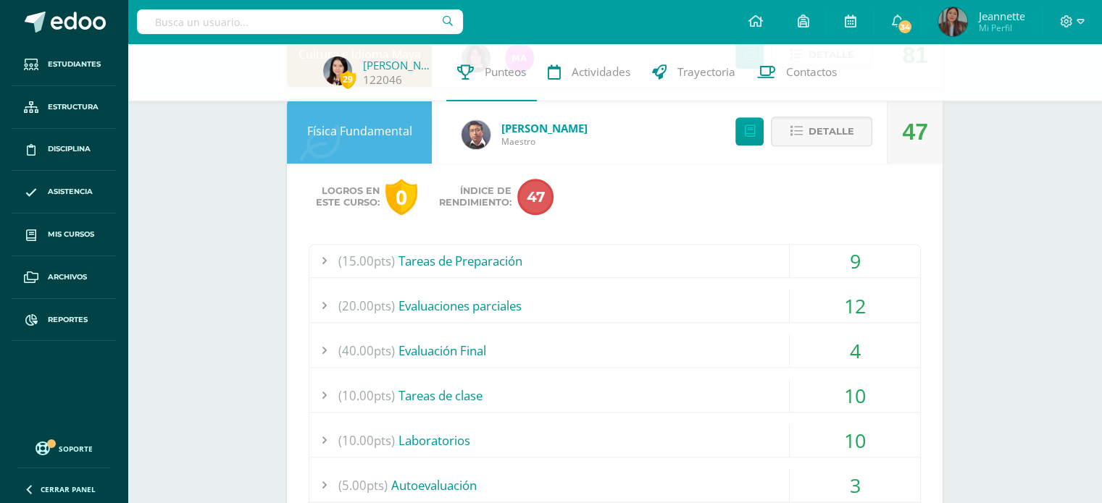
scroll to position [1376, 0]
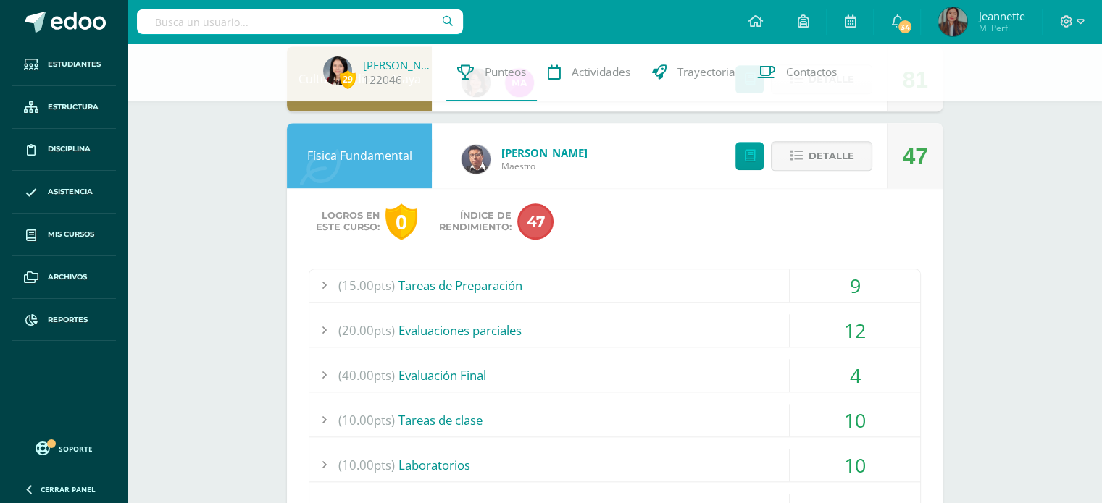
click at [537, 151] on link "[PERSON_NAME]" at bounding box center [544, 153] width 86 height 14
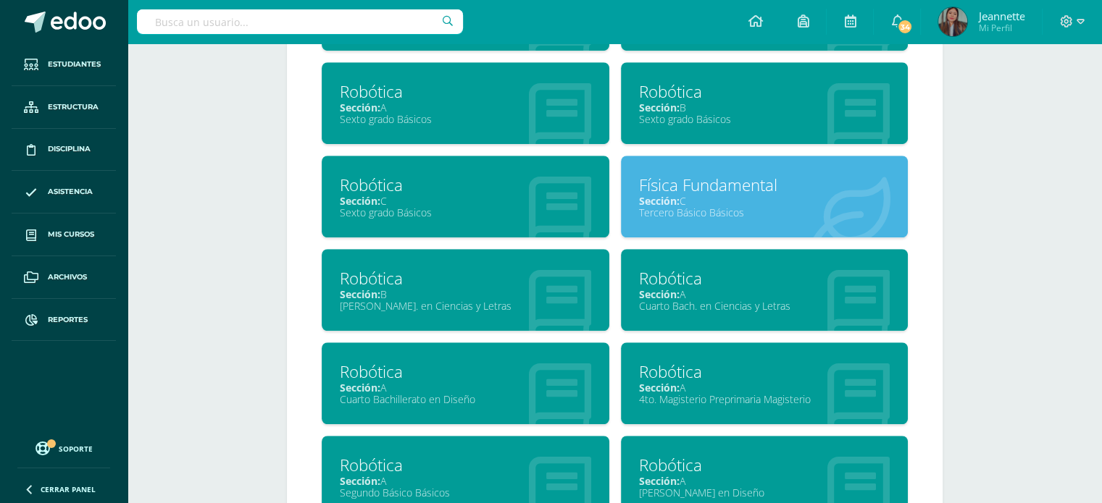
scroll to position [1023, 0]
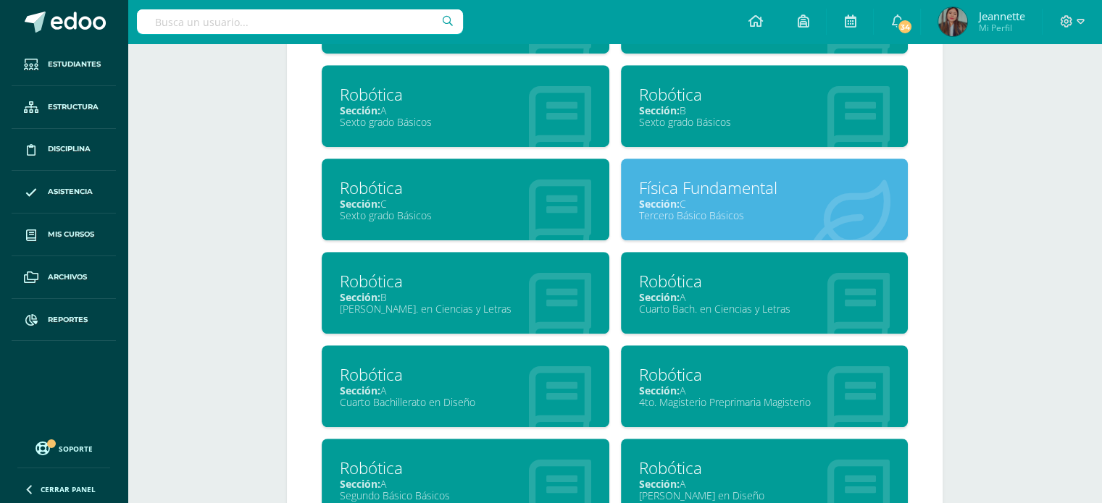
click at [709, 201] on div "Sección: C" at bounding box center [764, 204] width 251 height 14
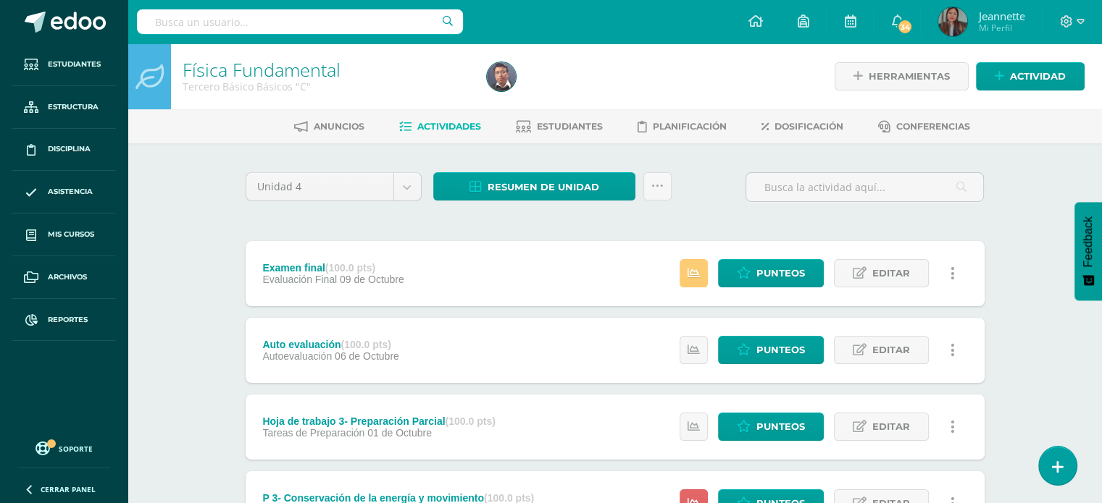
click at [235, 12] on input "text" at bounding box center [300, 21] width 326 height 25
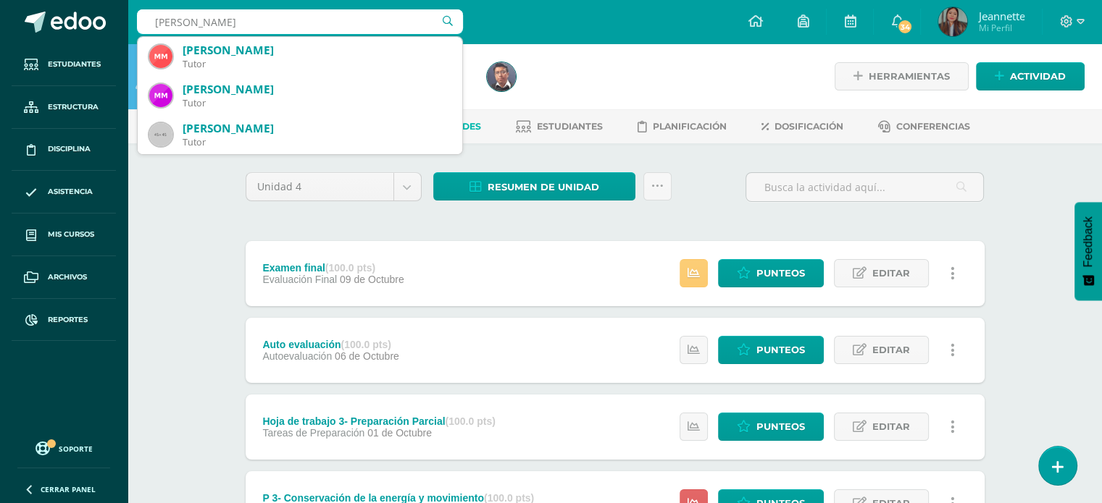
type input "maria renee perez"
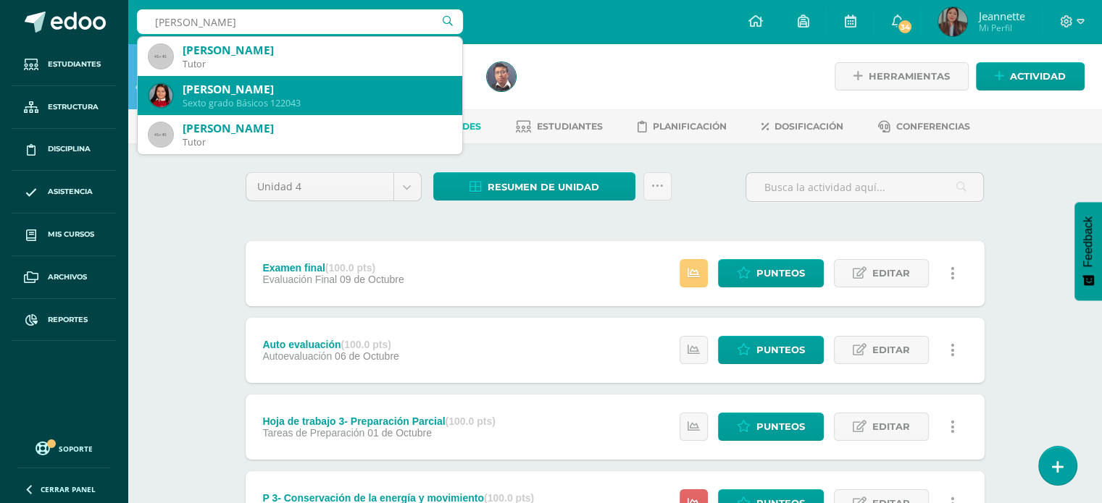
click at [334, 86] on div "[PERSON_NAME]" at bounding box center [317, 89] width 268 height 15
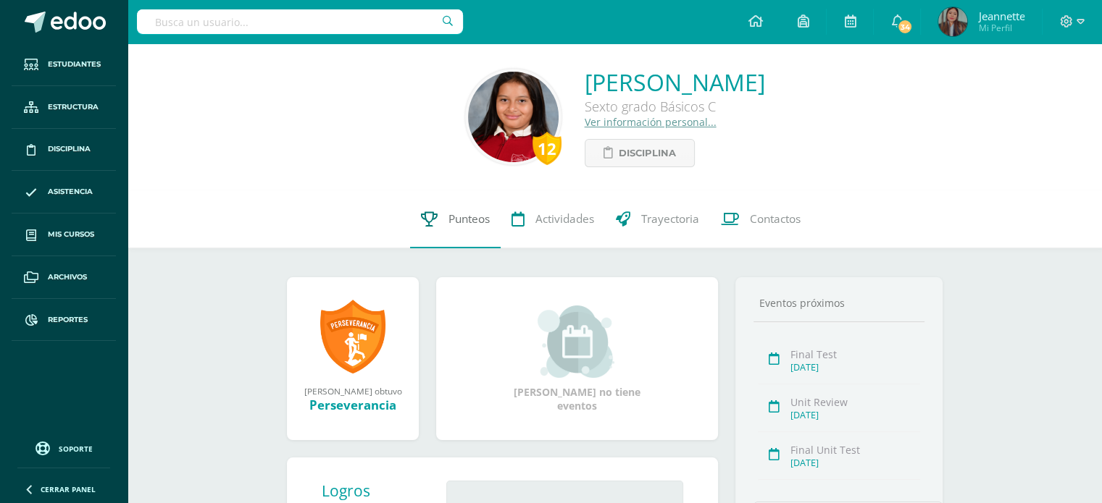
click at [464, 223] on span "Punteos" at bounding box center [468, 219] width 41 height 15
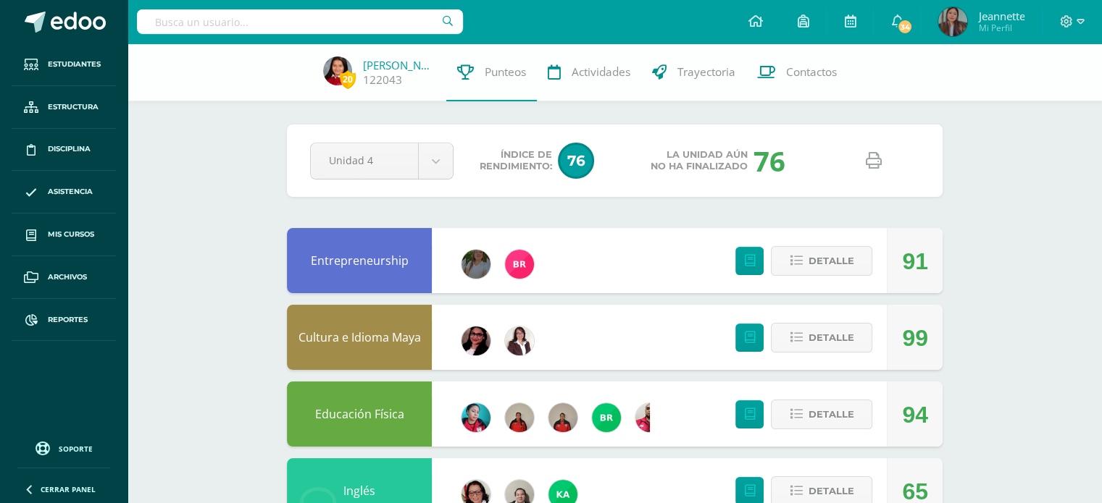
click at [878, 180] on div "Pendiente Unidad 4 Unidad 1 Unidad 2 Unidad 3 Unidad 4 Índice de Rendimiento: 7…" at bounding box center [615, 161] width 656 height 72
click at [878, 164] on icon at bounding box center [874, 161] width 16 height 16
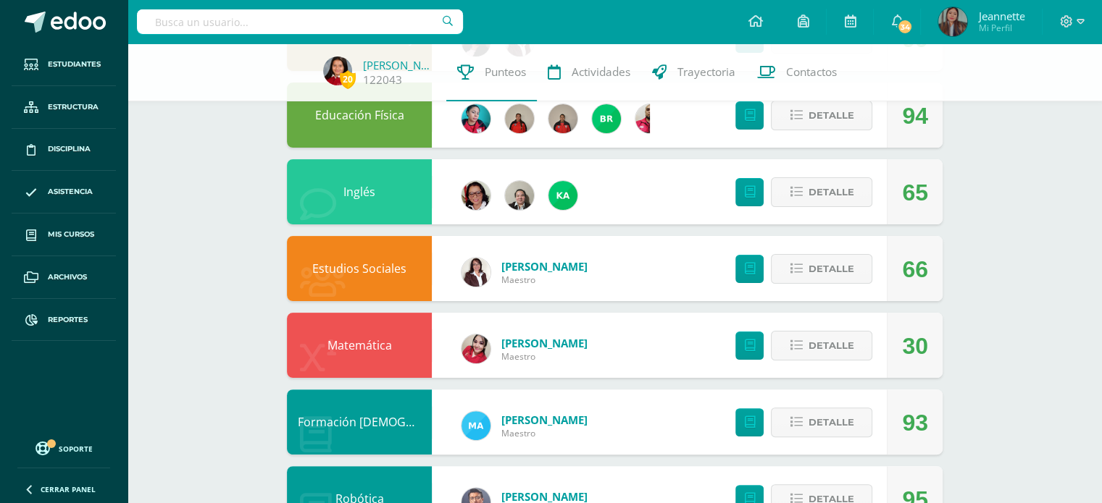
scroll to position [362, 0]
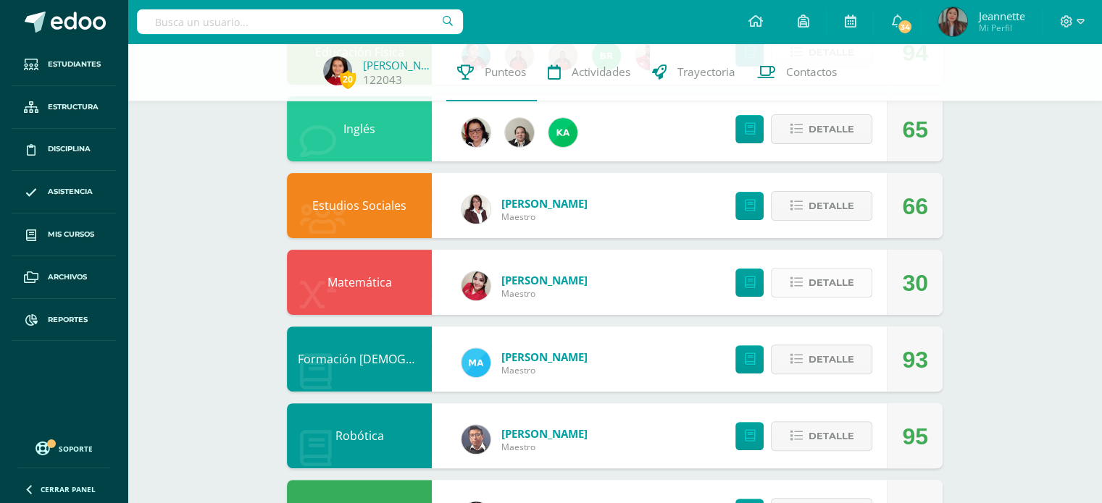
click at [822, 282] on span "Detalle" at bounding box center [831, 282] width 46 height 27
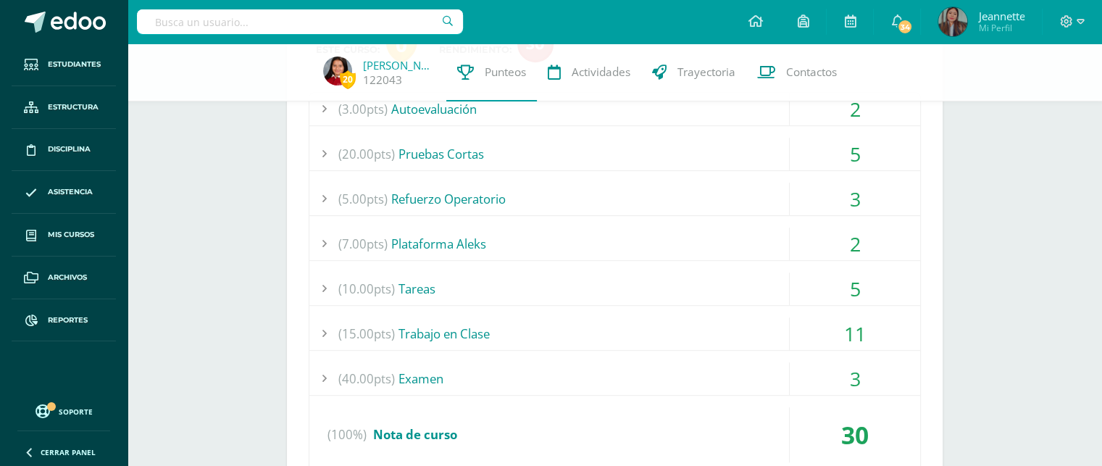
scroll to position [652, 0]
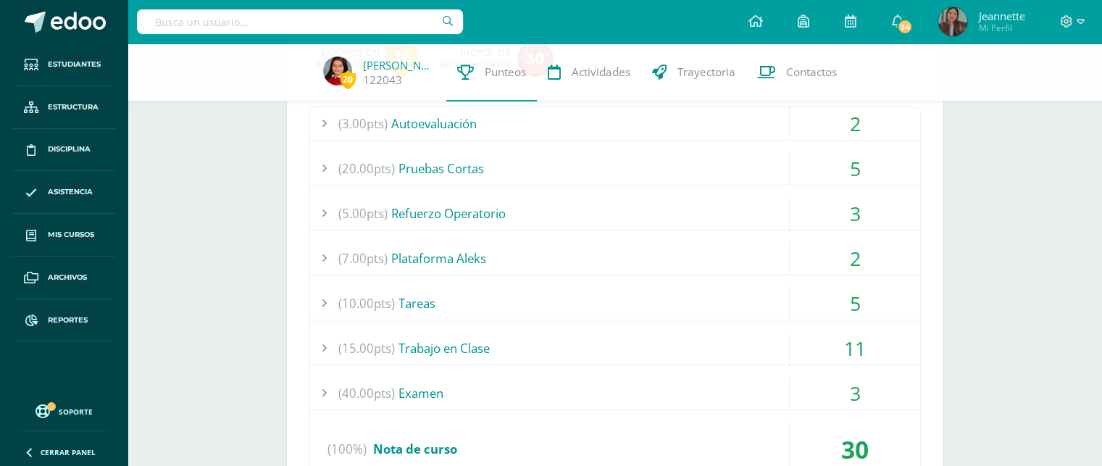
click at [855, 172] on div "5" at bounding box center [855, 168] width 130 height 33
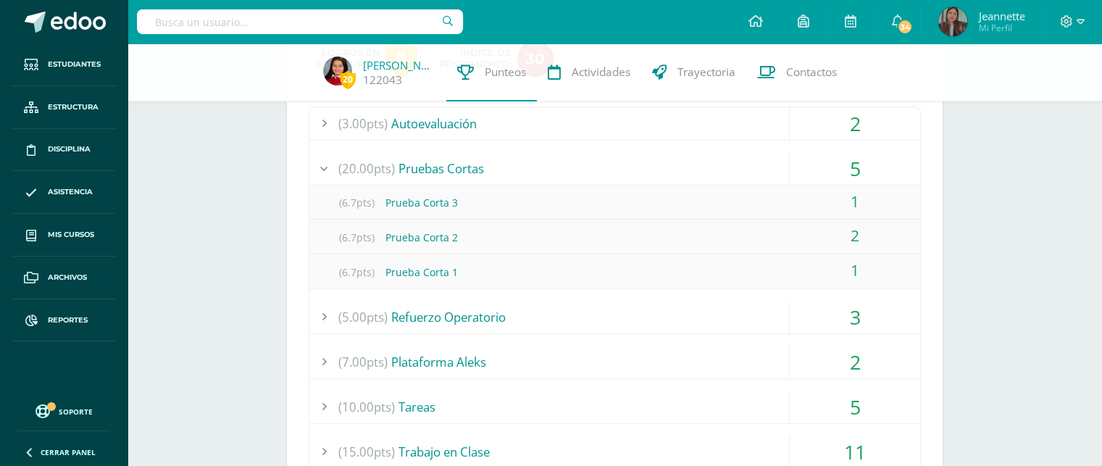
click at [694, 172] on div "(20.00pts) Pruebas Cortas" at bounding box center [614, 168] width 611 height 33
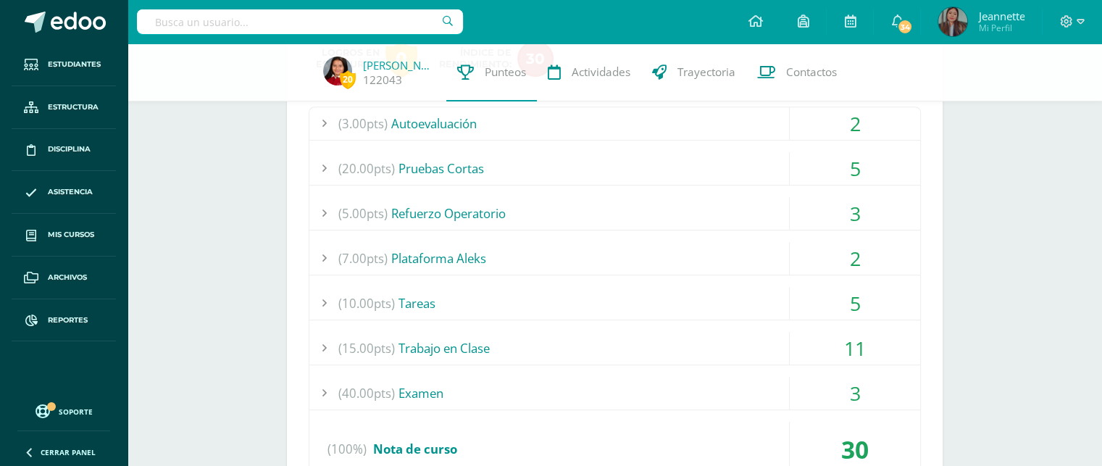
click at [856, 214] on div "3" at bounding box center [855, 213] width 130 height 33
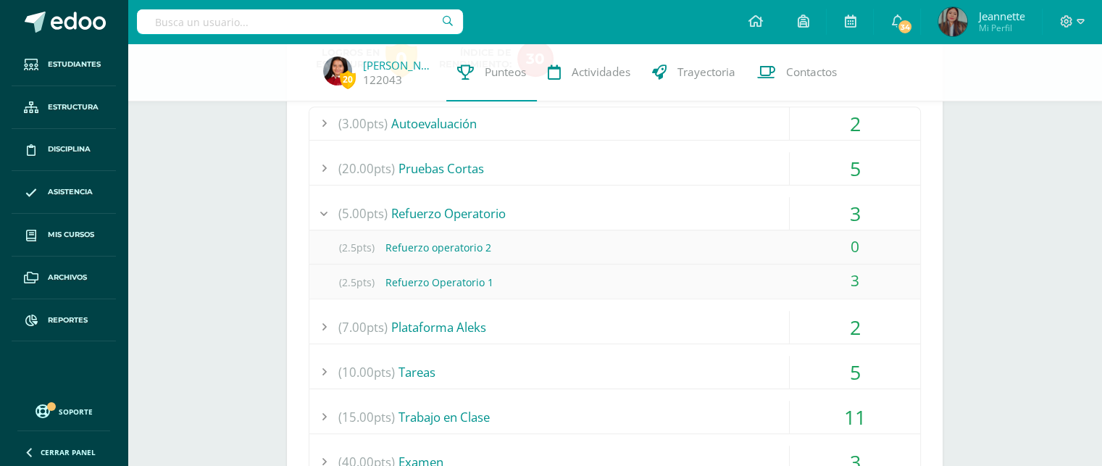
scroll to position [724, 0]
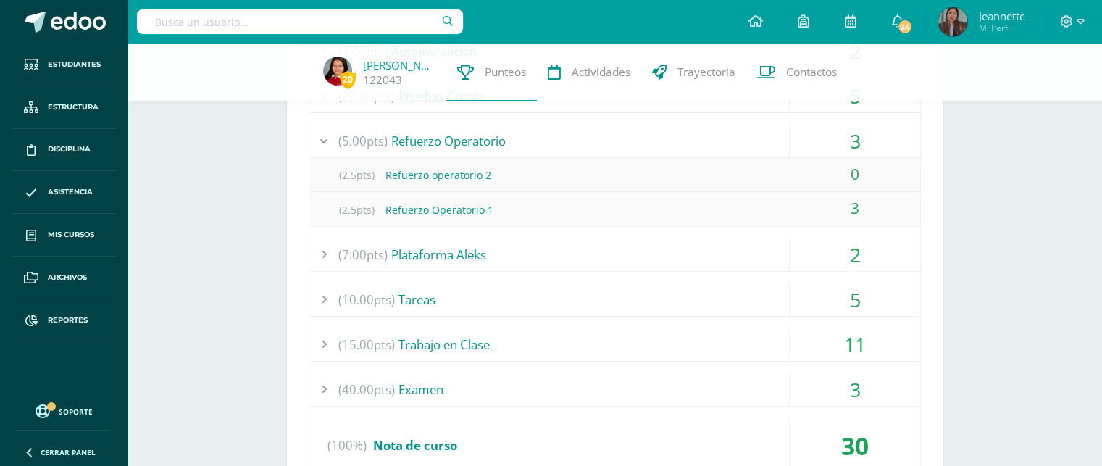
click at [851, 138] on div "3" at bounding box center [855, 141] width 130 height 33
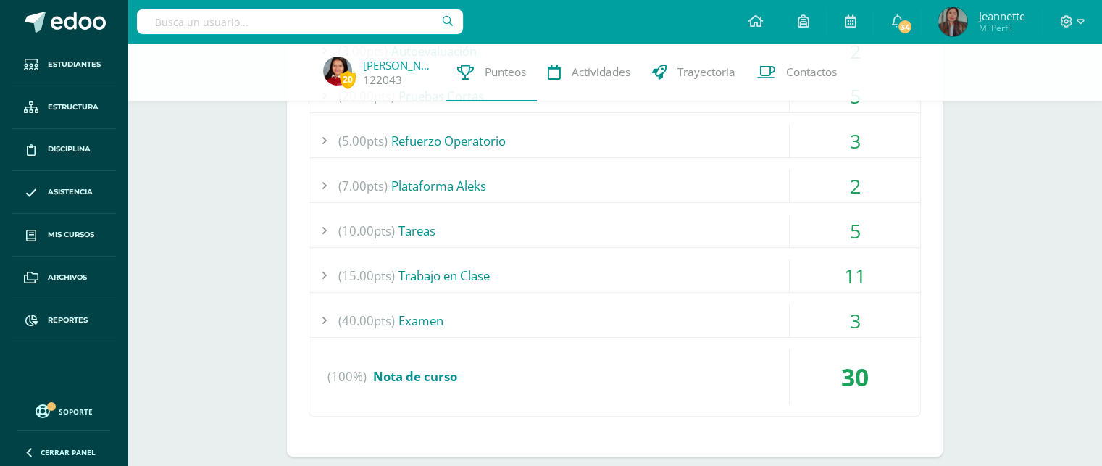
click at [850, 188] on div "2" at bounding box center [855, 186] width 130 height 33
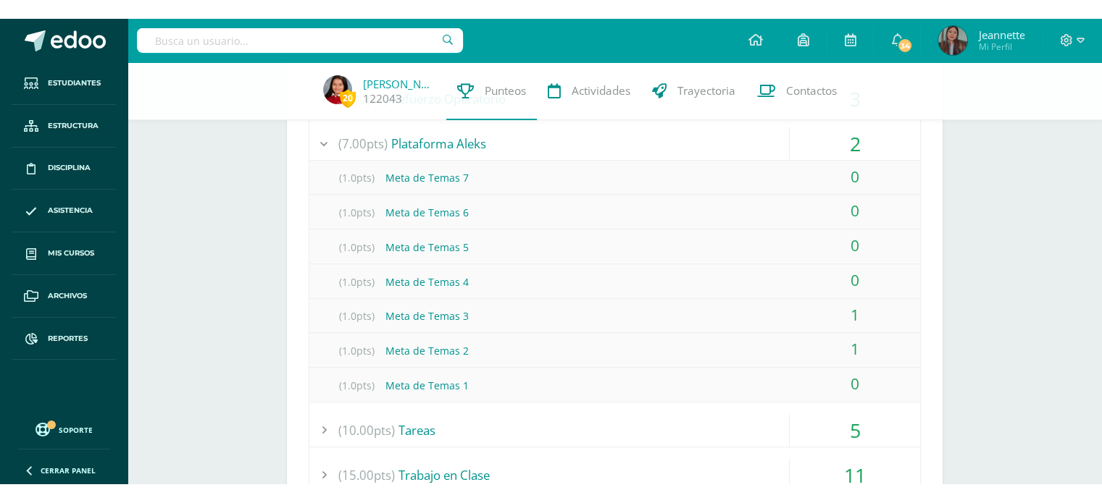
scroll to position [777, 0]
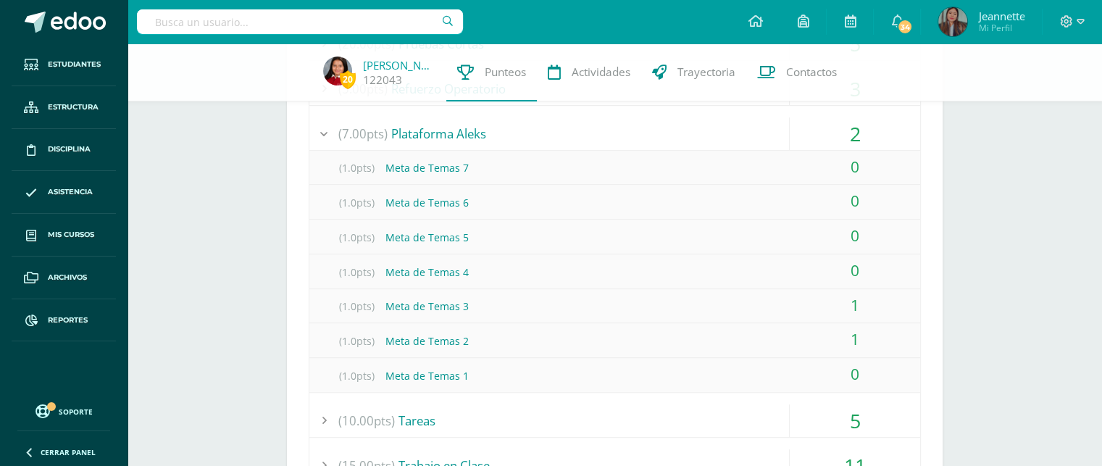
click at [853, 133] on div "2" at bounding box center [855, 133] width 130 height 33
